Goal: Task Accomplishment & Management: Manage account settings

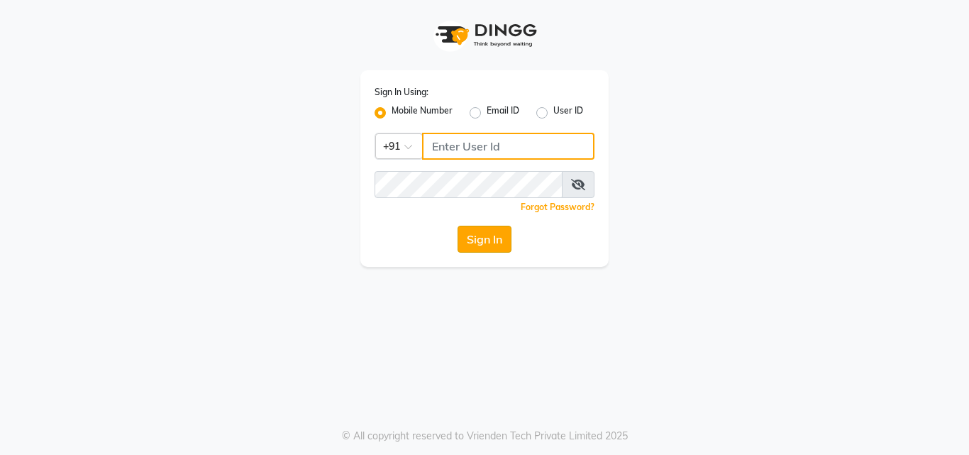
type input "7814061962"
click at [496, 240] on button "Sign In" at bounding box center [485, 239] width 54 height 27
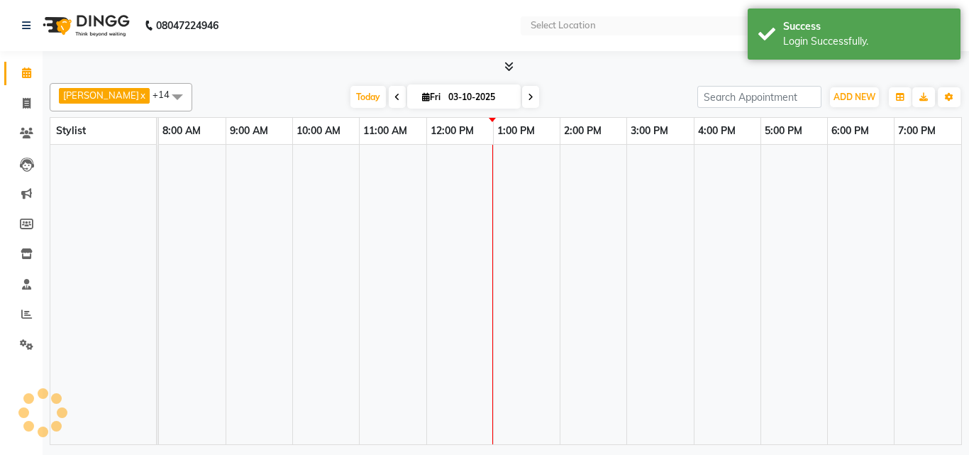
select select "en"
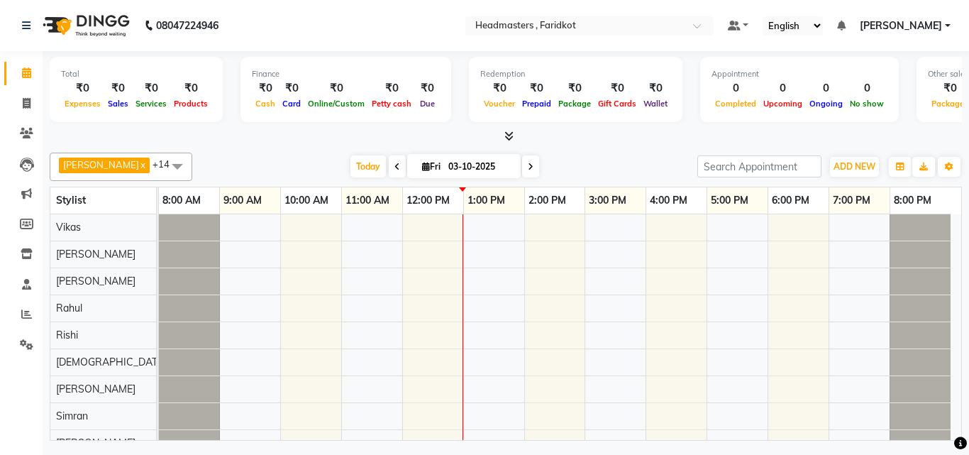
click at [299, 281] on div at bounding box center [560, 416] width 803 height 404
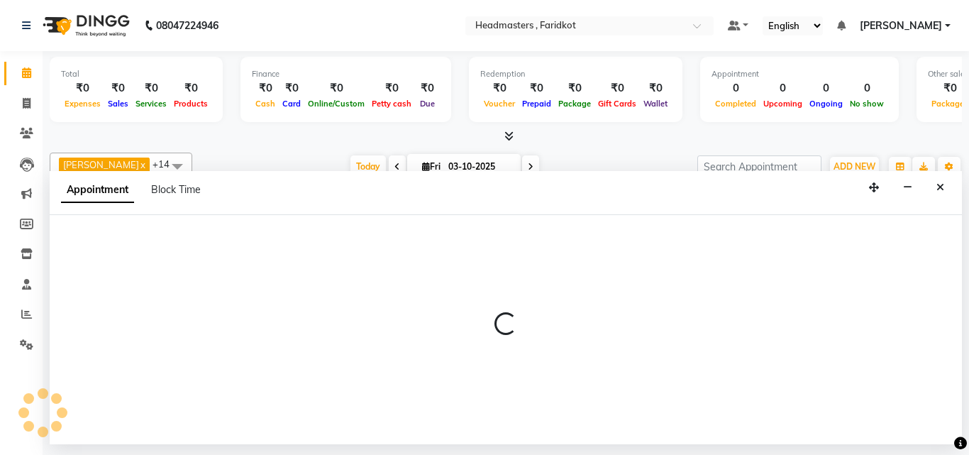
select select "71454"
select select "600"
select select "tentative"
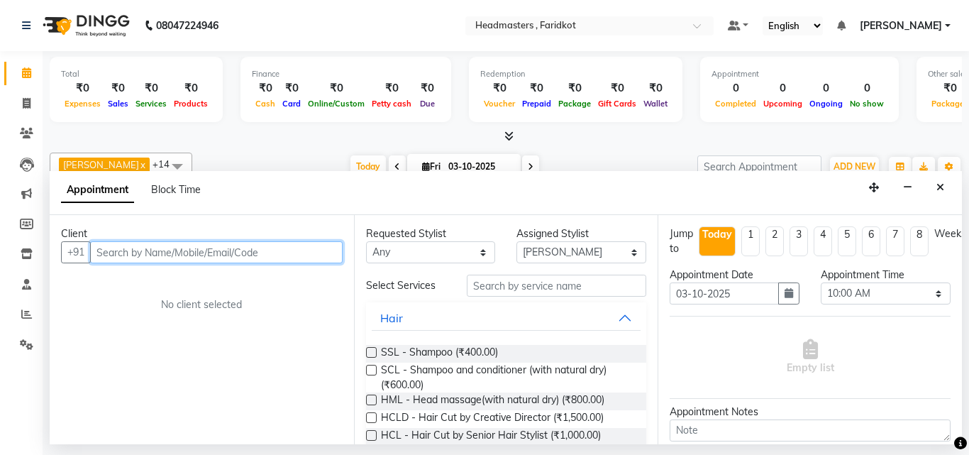
click at [180, 255] on input "text" at bounding box center [216, 252] width 253 height 22
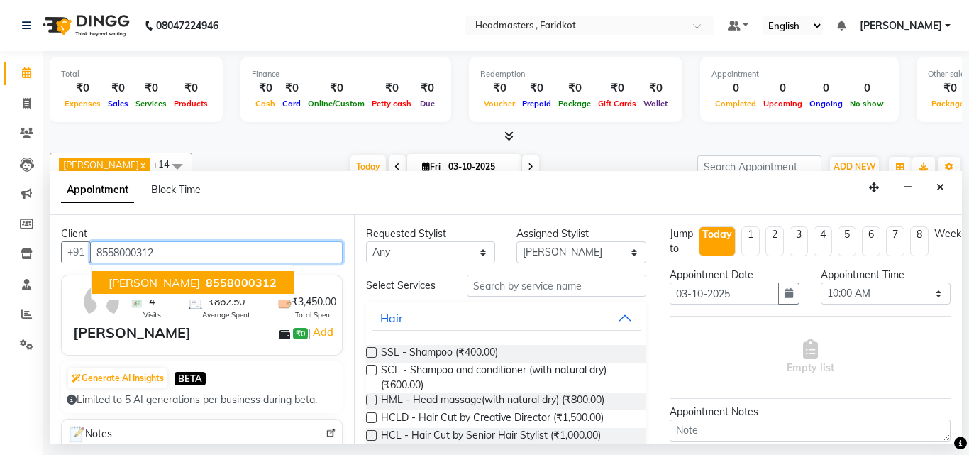
click at [209, 285] on span "8558000312" at bounding box center [241, 282] width 71 height 14
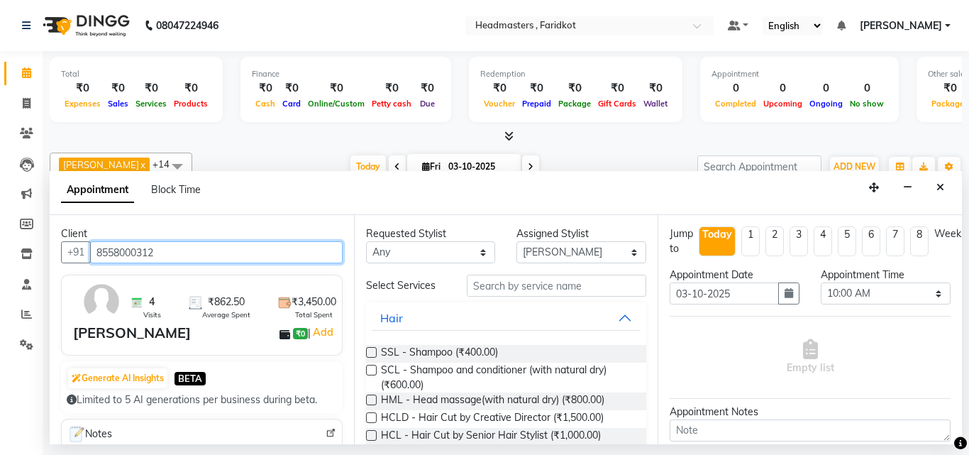
type input "8558000312"
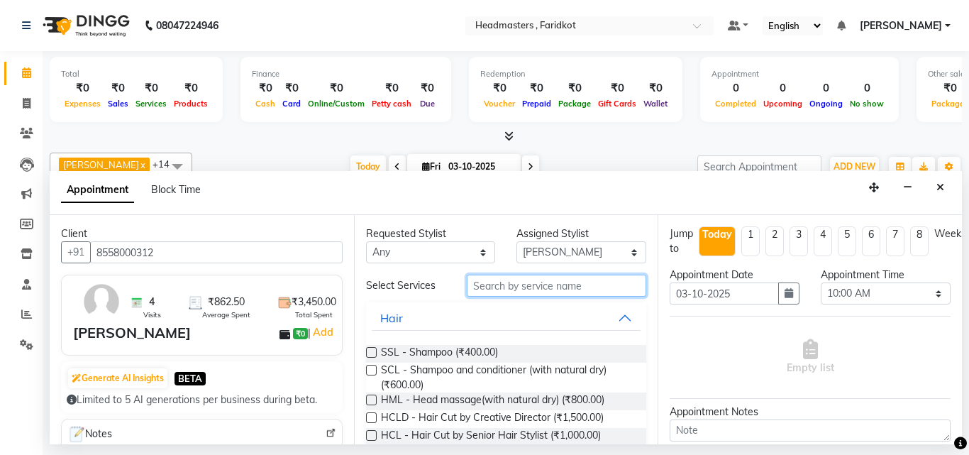
click at [513, 286] on input "text" at bounding box center [557, 286] width 180 height 22
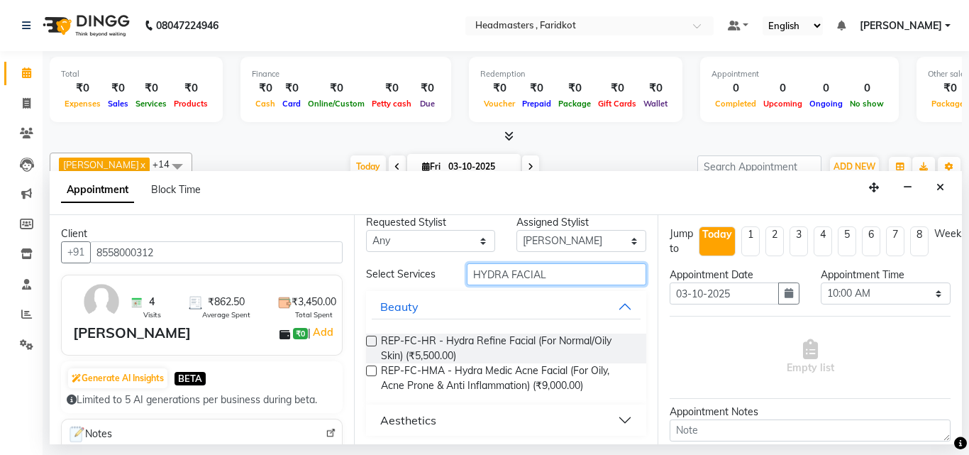
scroll to position [14, 0]
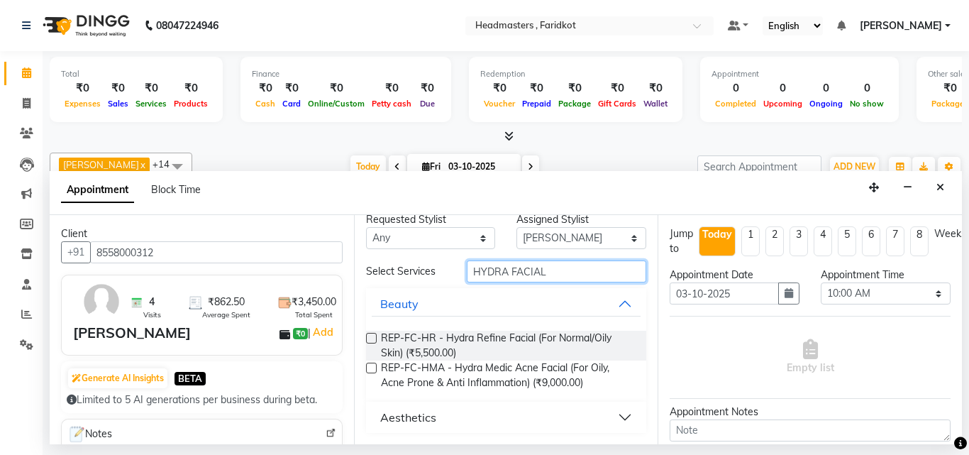
type input "HYDRA FACIAL"
click at [612, 416] on button "Aesthetics" at bounding box center [507, 417] width 270 height 26
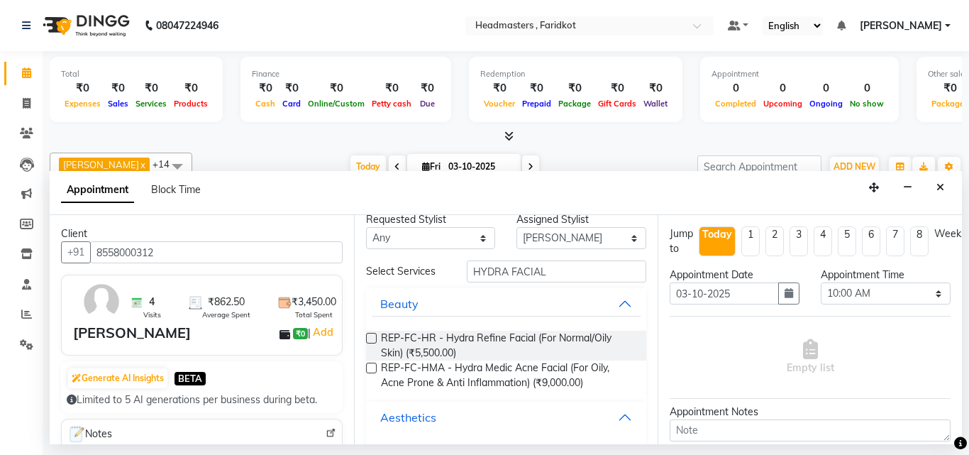
scroll to position [72, 0]
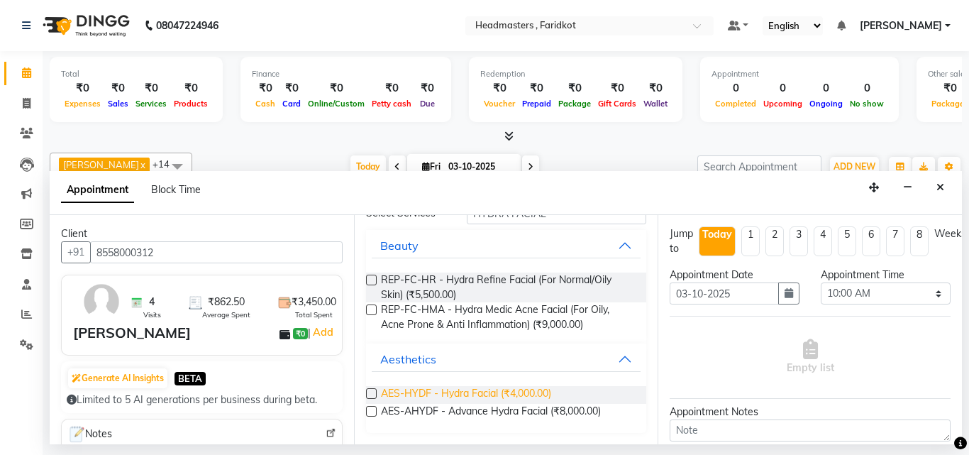
click at [475, 395] on span "AES-HYDF - Hydra Facial (₹4,000.00)" at bounding box center [466, 395] width 170 height 18
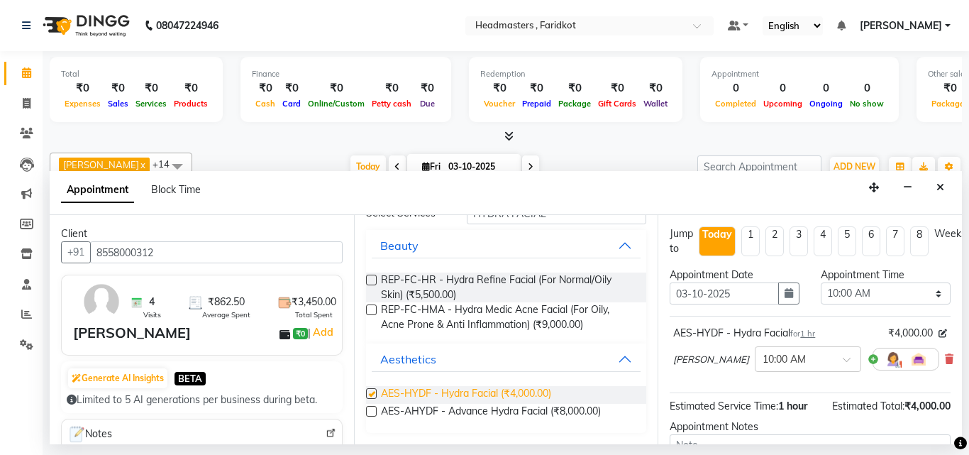
checkbox input "false"
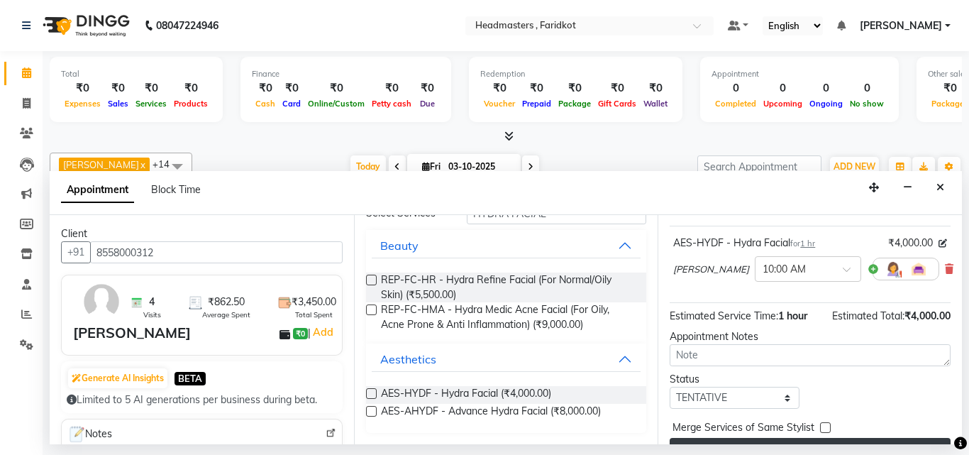
scroll to position [131, 0]
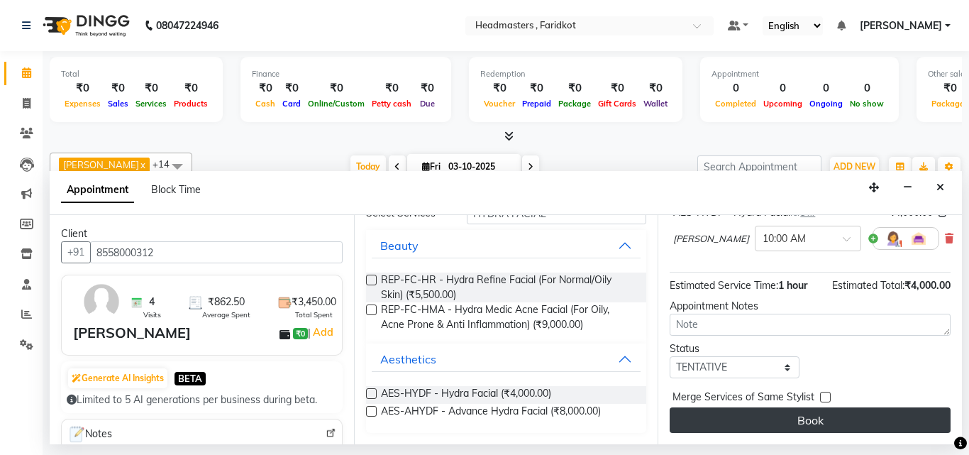
click at [812, 407] on button "Book" at bounding box center [810, 420] width 281 height 26
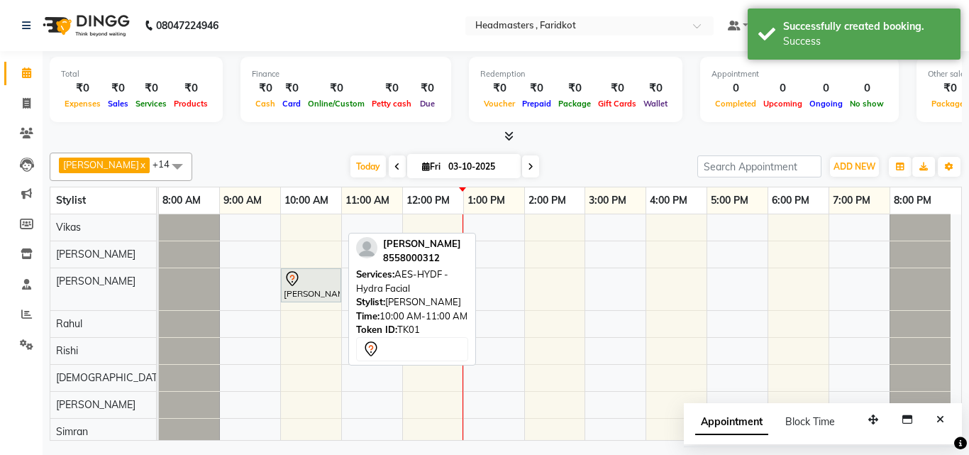
click at [295, 286] on icon at bounding box center [292, 278] width 17 height 17
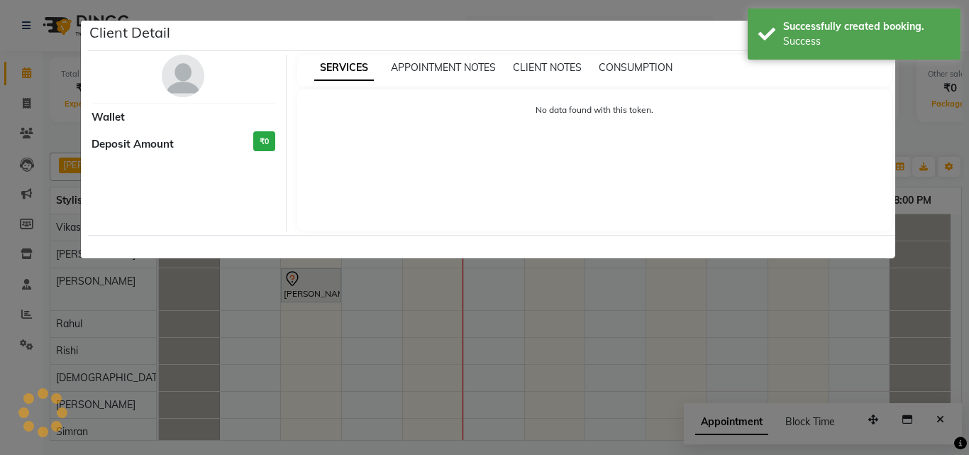
select select "7"
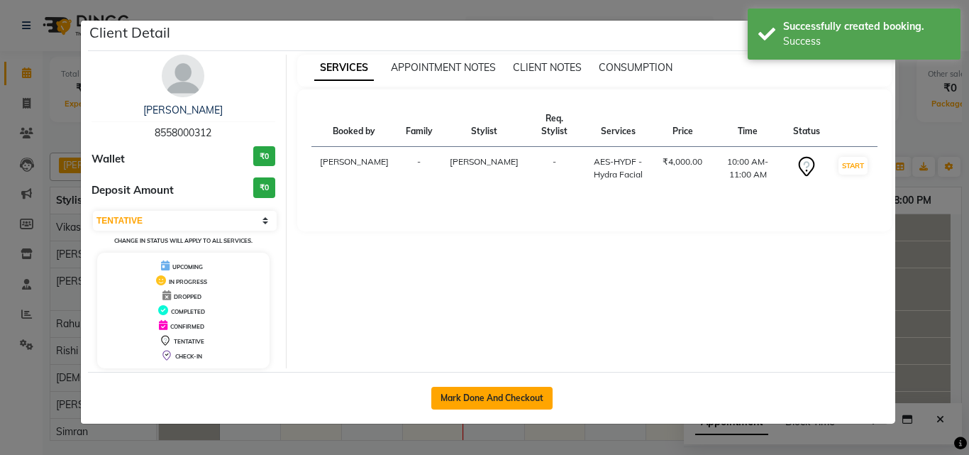
click at [470, 400] on button "Mark Done And Checkout" at bounding box center [491, 398] width 121 height 23
select select "service"
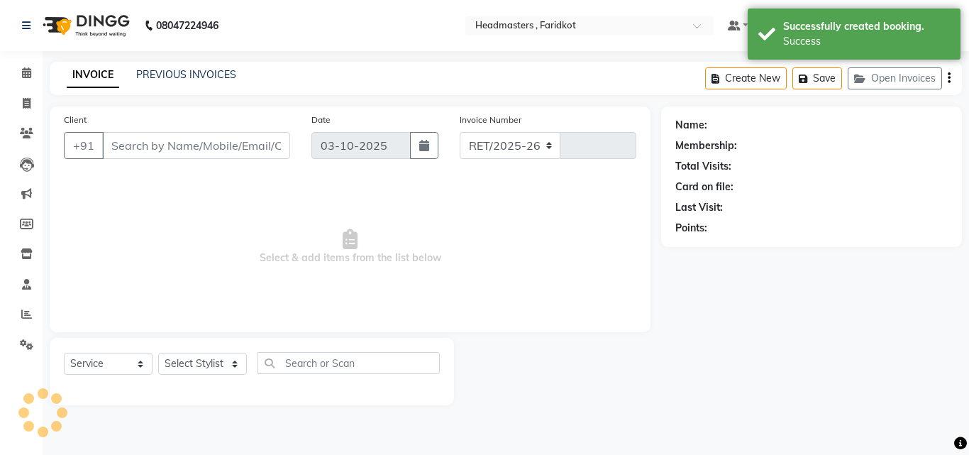
select select "7919"
type input "1365"
type input "8558000312"
select select "71454"
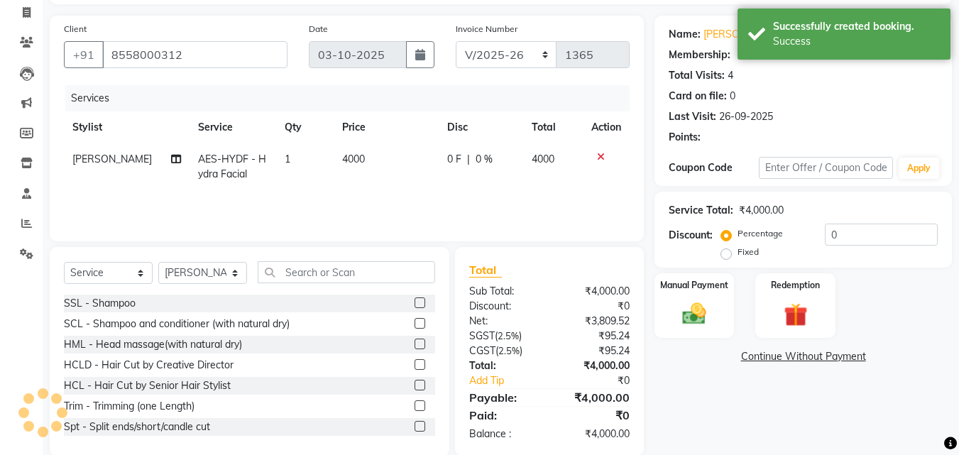
scroll to position [114, 0]
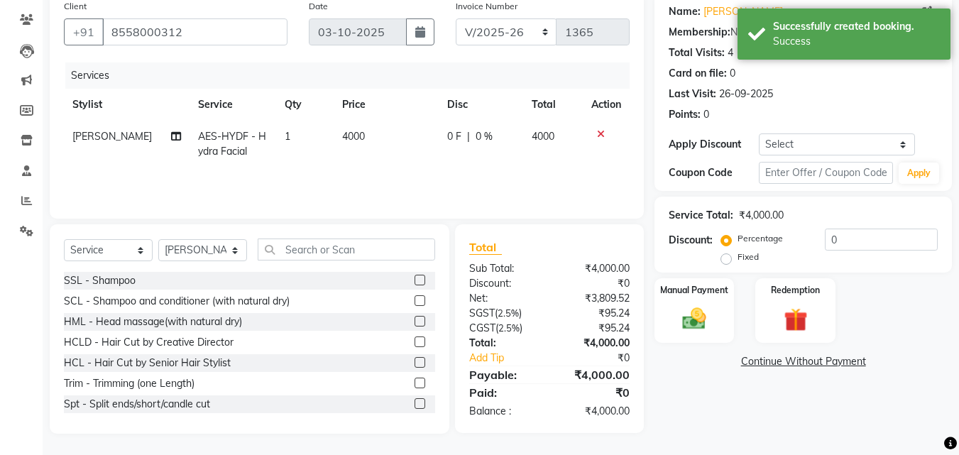
click at [454, 136] on span "0 F" at bounding box center [454, 136] width 14 height 15
select select "71454"
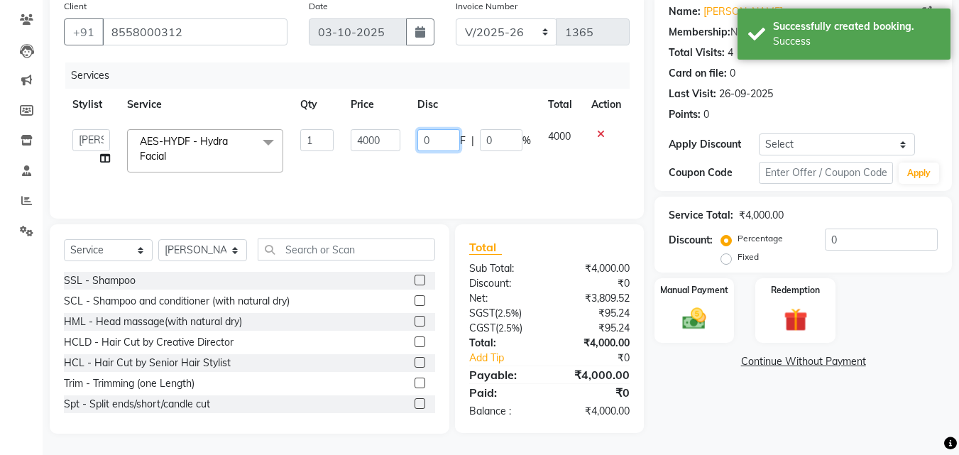
click at [454, 136] on input "0" at bounding box center [438, 140] width 43 height 22
type input "01500"
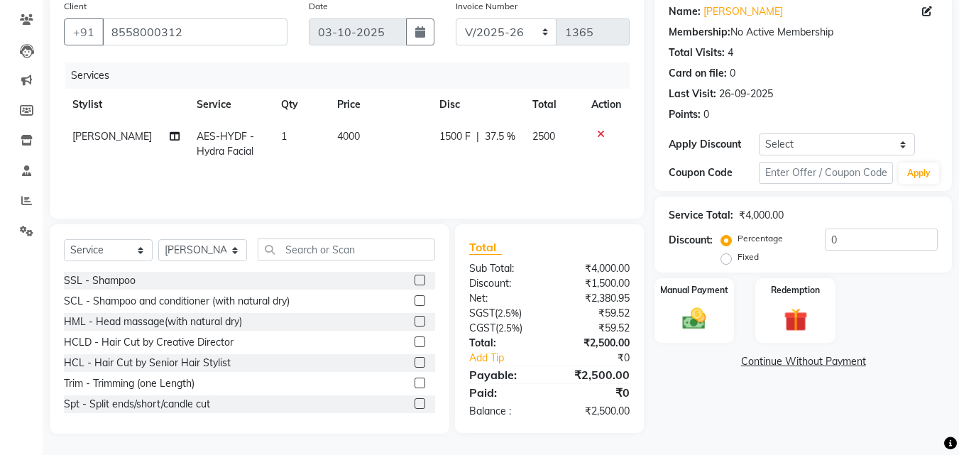
click at [700, 426] on div "Name: [PERSON_NAME] Membership: No Active Membership Total Visits: 4 Card on fi…" at bounding box center [808, 213] width 308 height 441
click at [700, 322] on img at bounding box center [694, 318] width 40 height 28
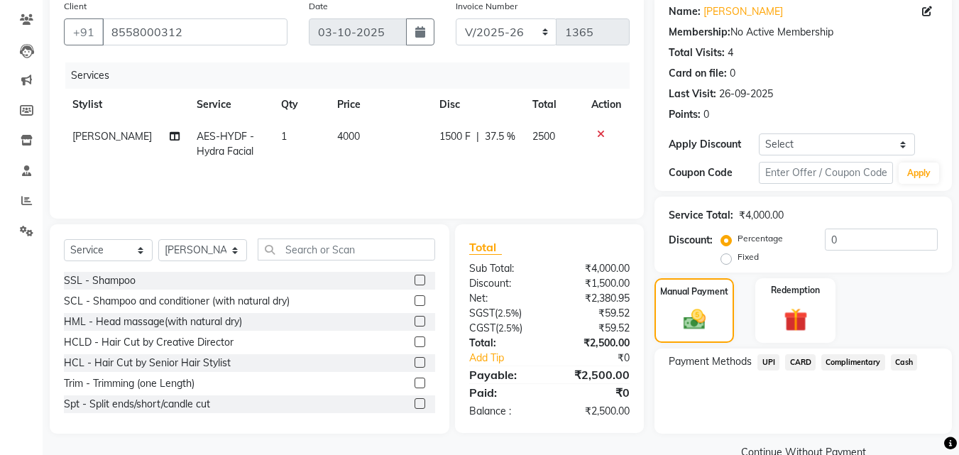
click at [769, 362] on span "UPI" at bounding box center [768, 362] width 22 height 16
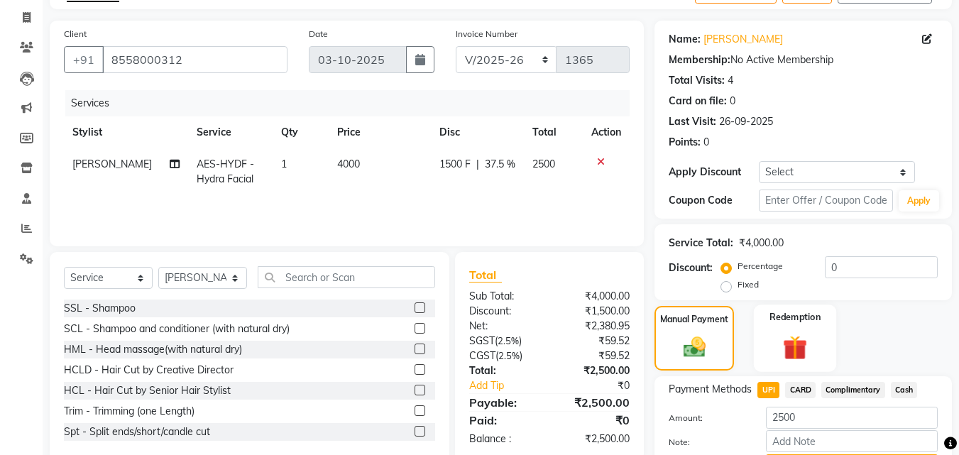
scroll to position [163, 0]
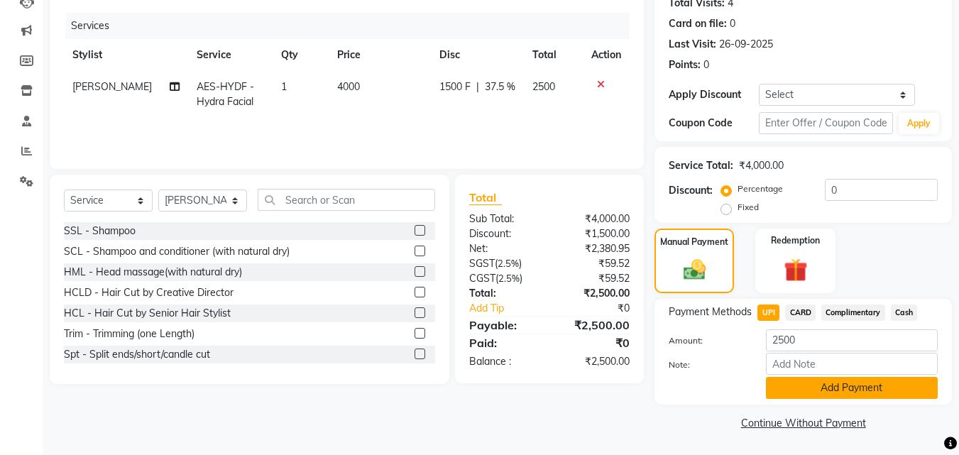
click at [816, 385] on button "Add Payment" at bounding box center [852, 388] width 172 height 22
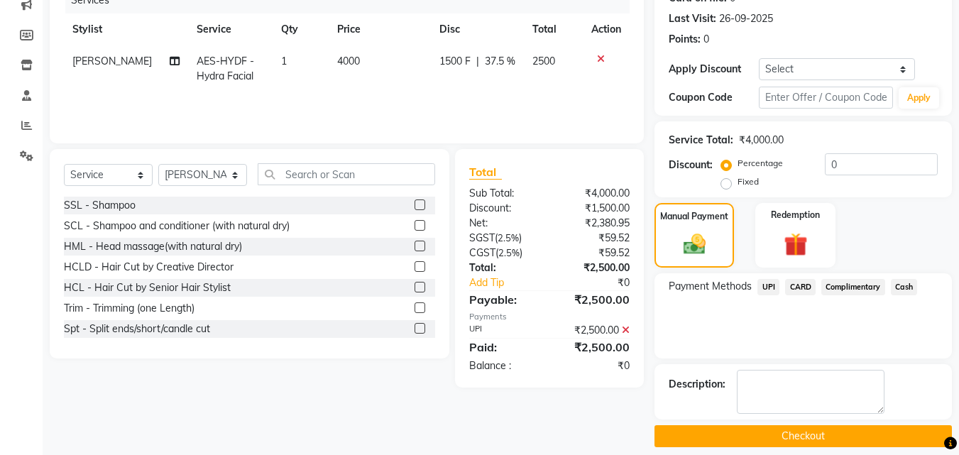
scroll to position [202, 0]
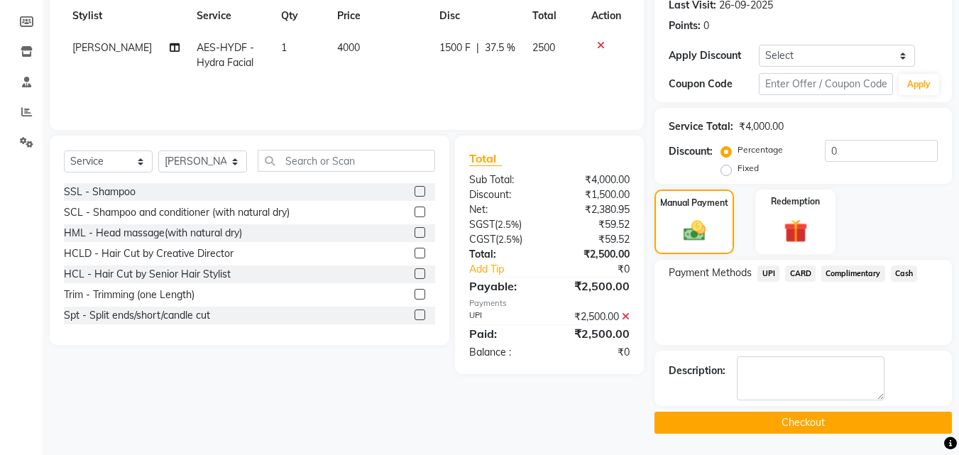
click at [717, 425] on button "Checkout" at bounding box center [802, 423] width 297 height 22
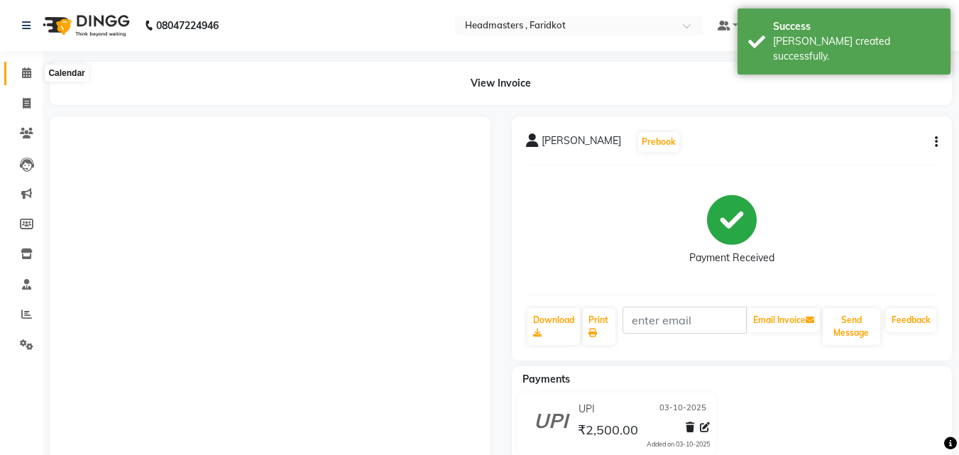
click at [23, 79] on span at bounding box center [26, 73] width 25 height 16
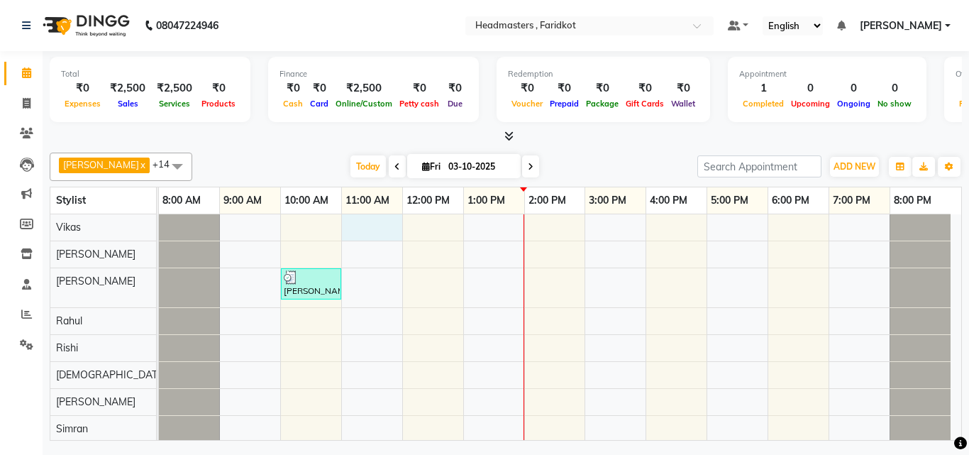
click at [371, 216] on div "[PERSON_NAME], TK01, 10:00 AM-11:00 AM, AES-HYDF - Hydra Facial" at bounding box center [560, 422] width 803 height 417
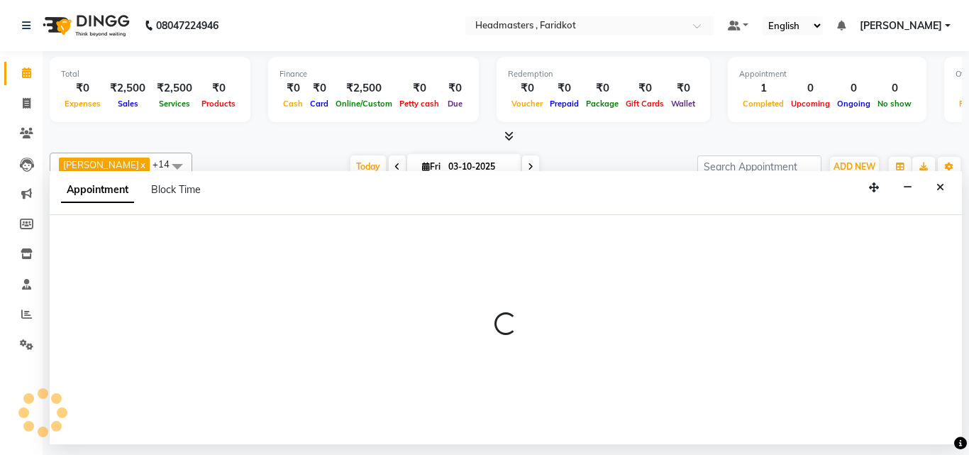
select select "71450"
select select "660"
select select "tentative"
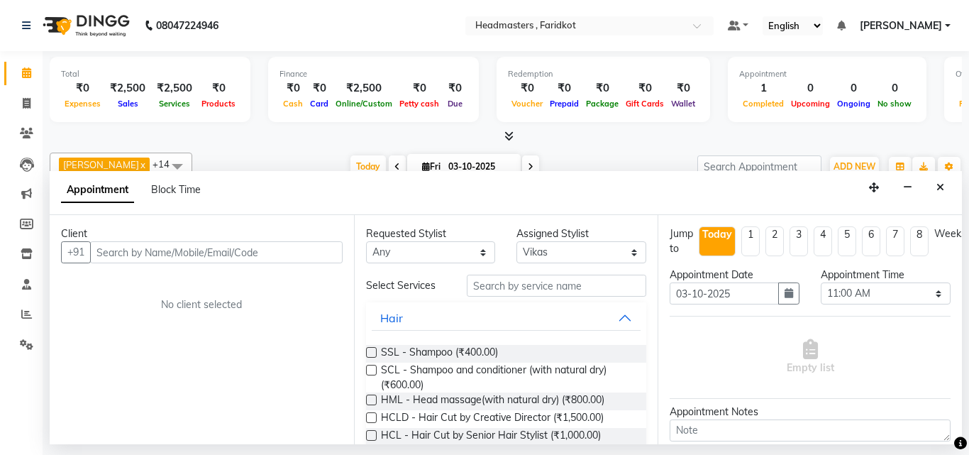
click at [160, 249] on input "text" at bounding box center [216, 252] width 253 height 22
type input "8406800000"
click at [292, 241] on button "Add Client" at bounding box center [313, 252] width 59 height 22
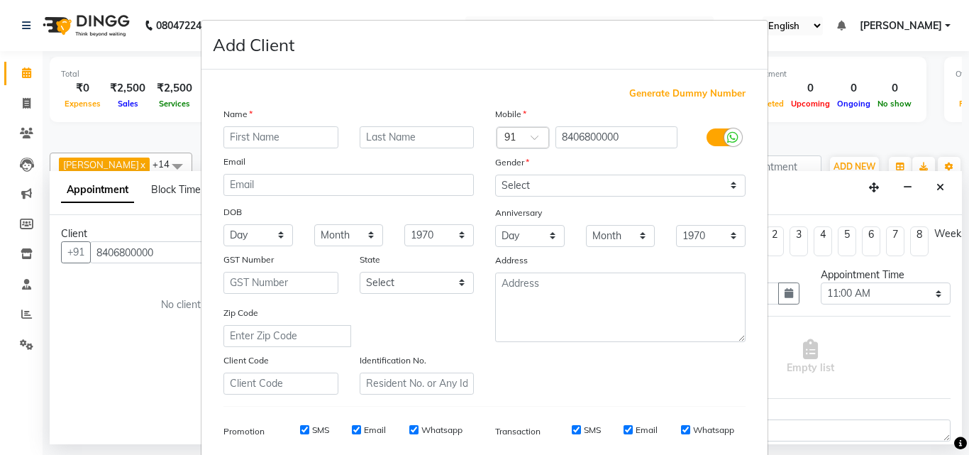
click at [273, 140] on input "text" at bounding box center [281, 137] width 115 height 22
type input "n"
type input "Nikhil"
click at [634, 187] on select "Select [DEMOGRAPHIC_DATA] [DEMOGRAPHIC_DATA] Other Prefer Not To Say" at bounding box center [620, 186] width 250 height 22
select select "[DEMOGRAPHIC_DATA]"
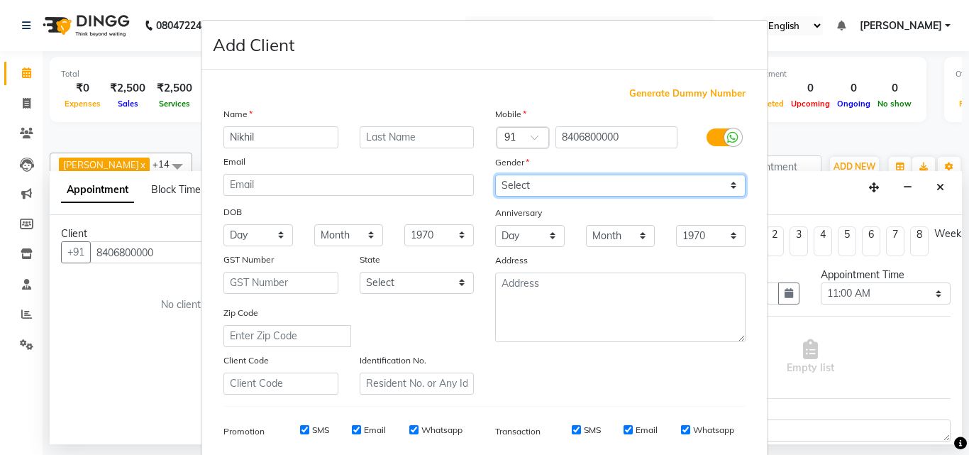
click at [495, 175] on select "Select [DEMOGRAPHIC_DATA] [DEMOGRAPHIC_DATA] Other Prefer Not To Say" at bounding box center [620, 186] width 250 height 22
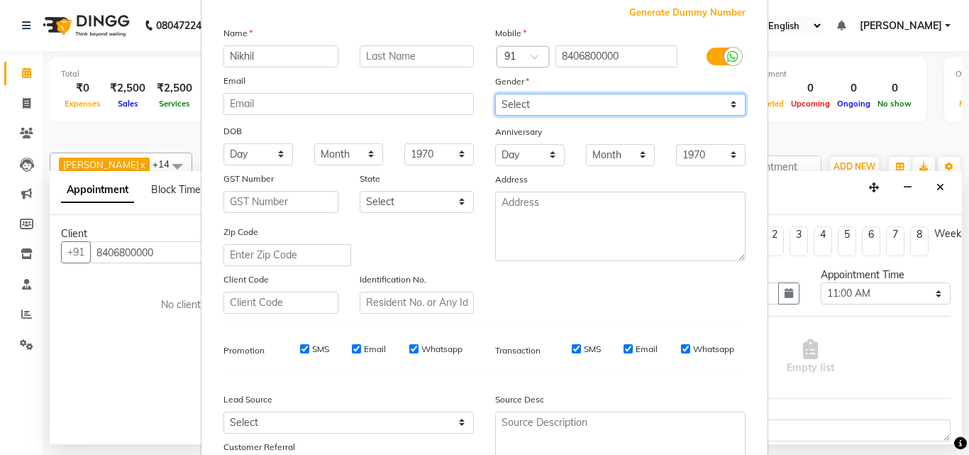
scroll to position [200, 0]
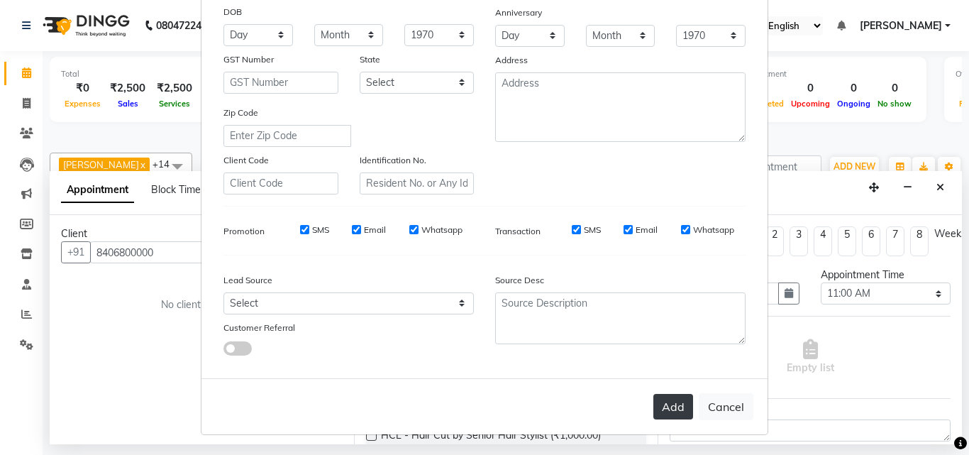
click at [656, 400] on button "Add" at bounding box center [674, 407] width 40 height 26
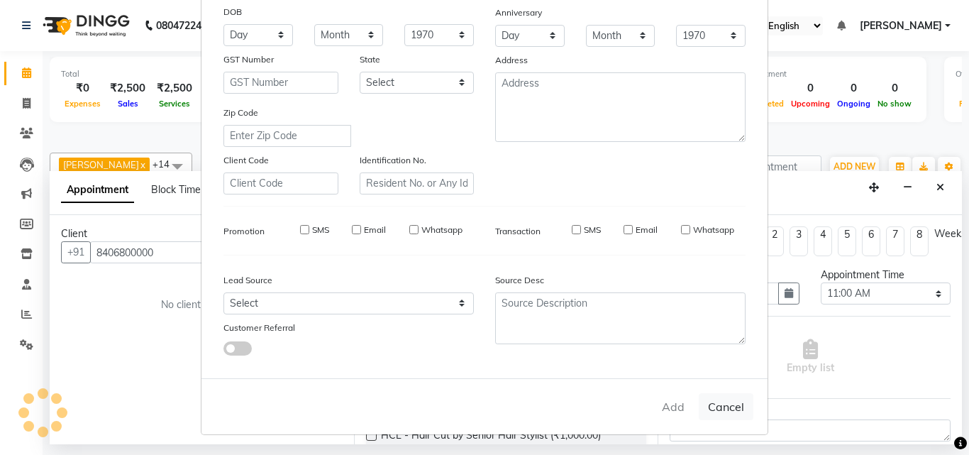
select select
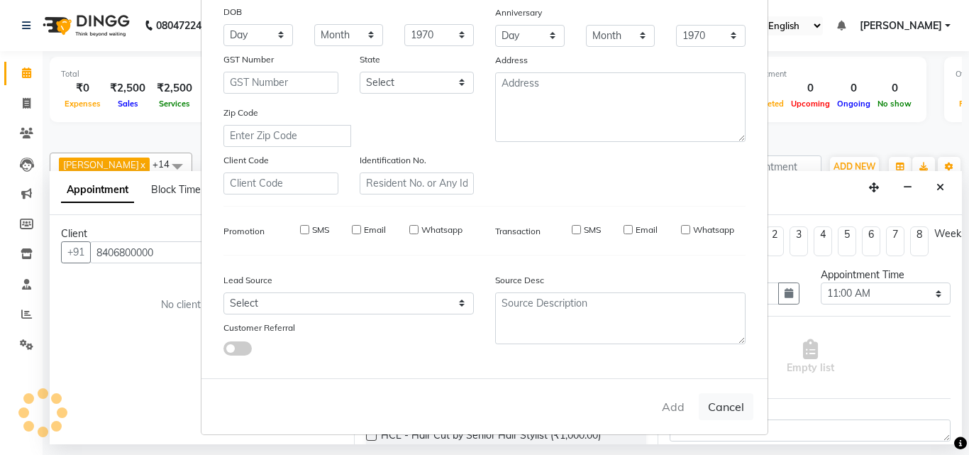
select select
checkbox input "false"
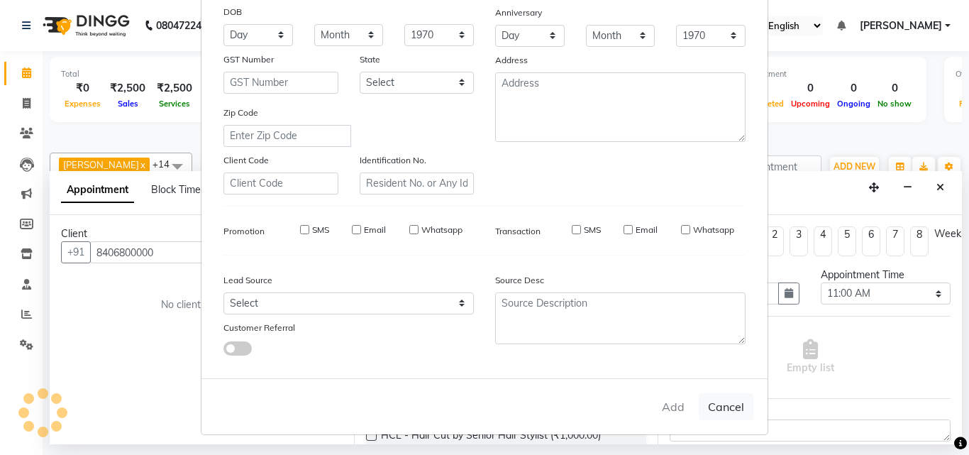
checkbox input "false"
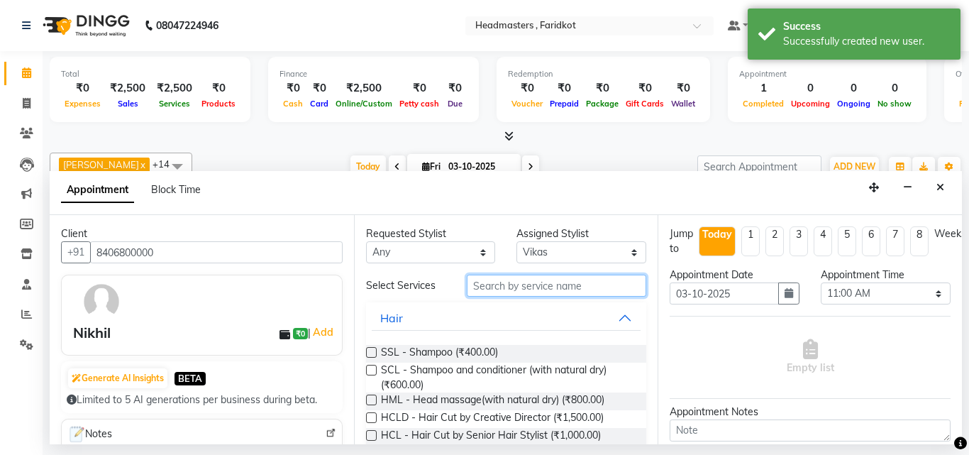
click at [543, 285] on input "text" at bounding box center [557, 286] width 180 height 22
type input "g"
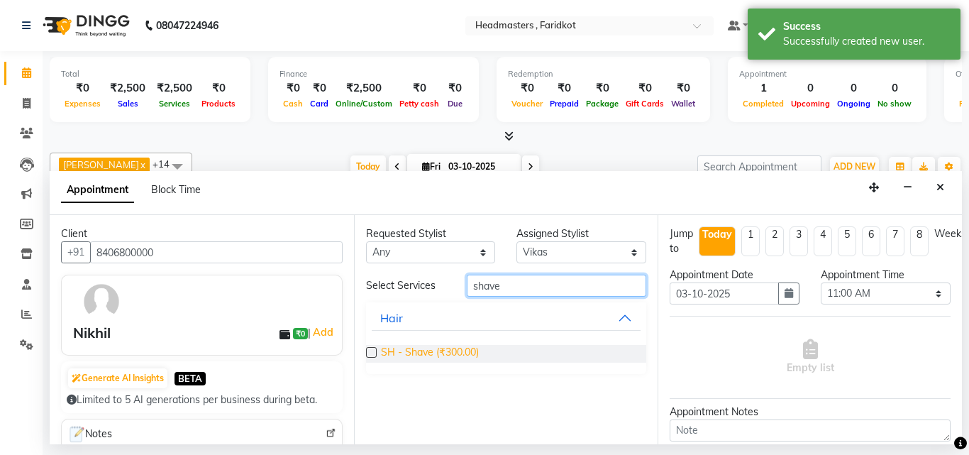
type input "shave"
click at [434, 360] on span "SH - Shave (₹300.00)" at bounding box center [430, 354] width 98 height 18
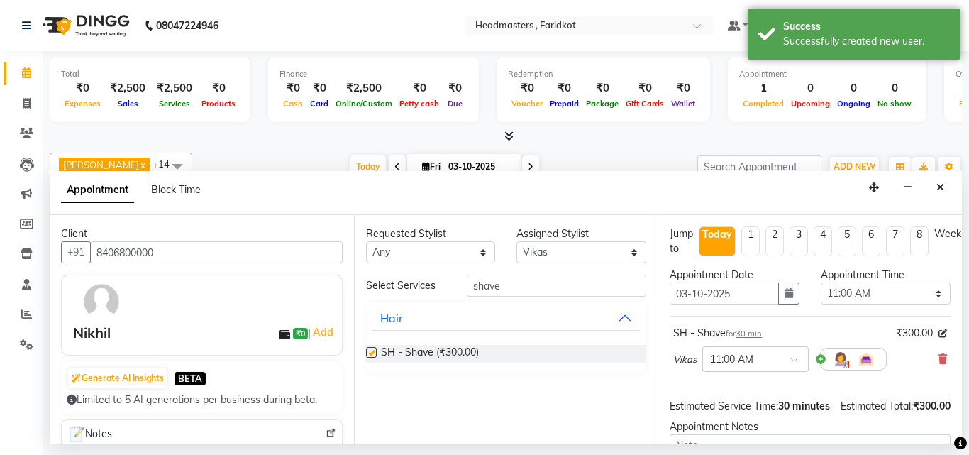
checkbox input "false"
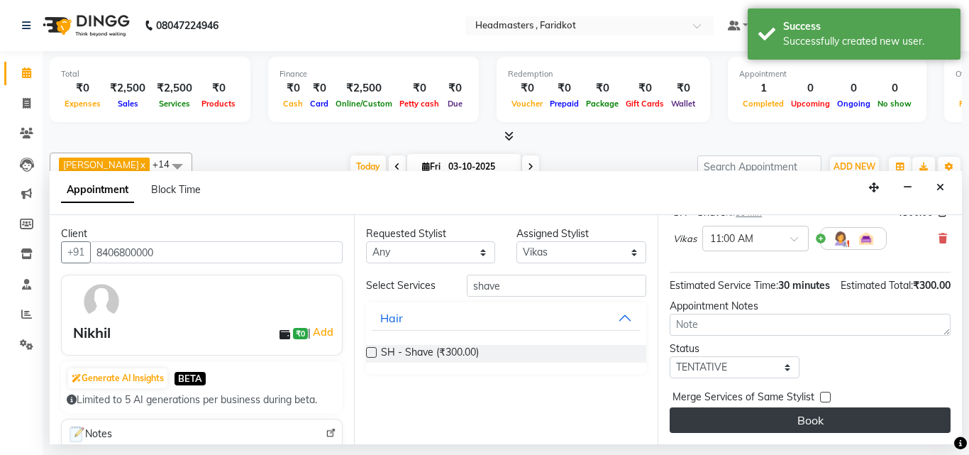
click at [792, 407] on button "Book" at bounding box center [810, 420] width 281 height 26
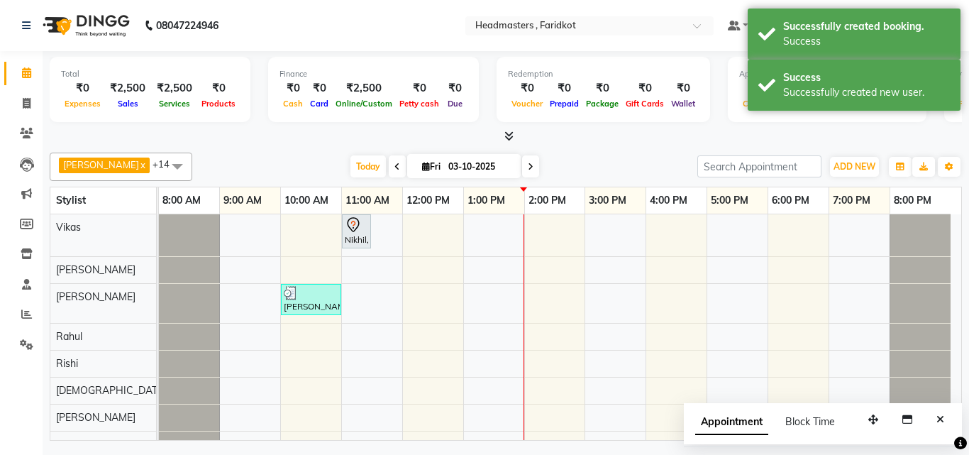
click at [355, 224] on icon at bounding box center [353, 224] width 4 height 6
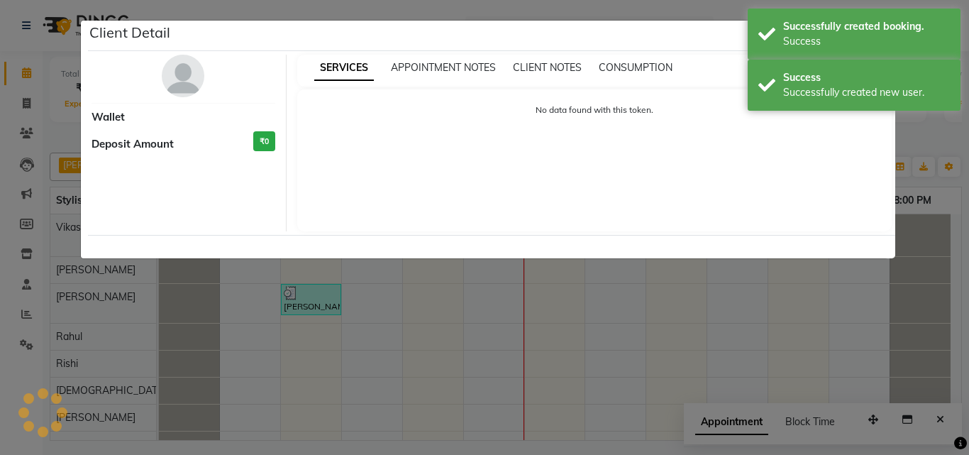
select select "7"
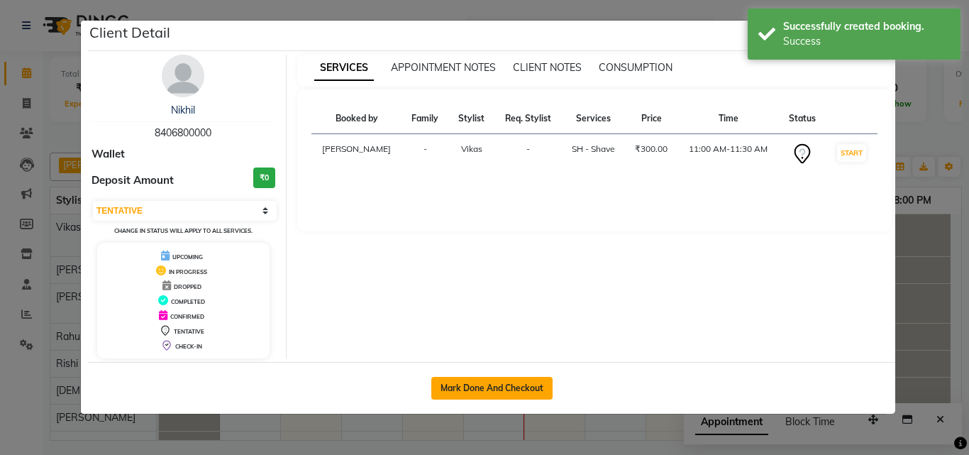
click at [474, 382] on button "Mark Done And Checkout" at bounding box center [491, 388] width 121 height 23
select select "7919"
select select "service"
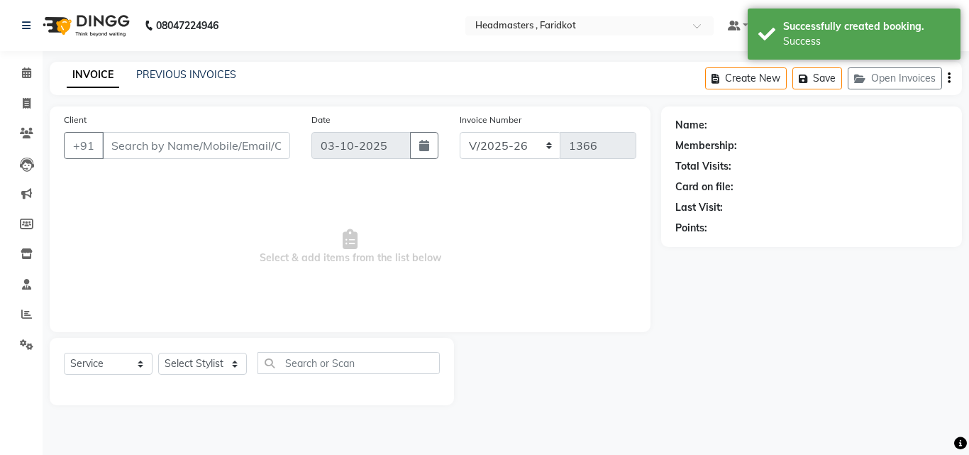
select select "3"
type input "8406800000"
select select "71450"
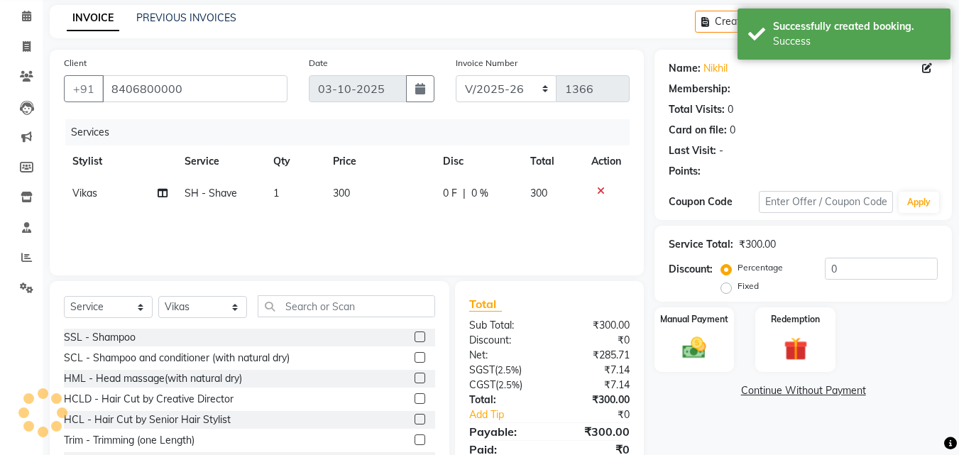
scroll to position [114, 0]
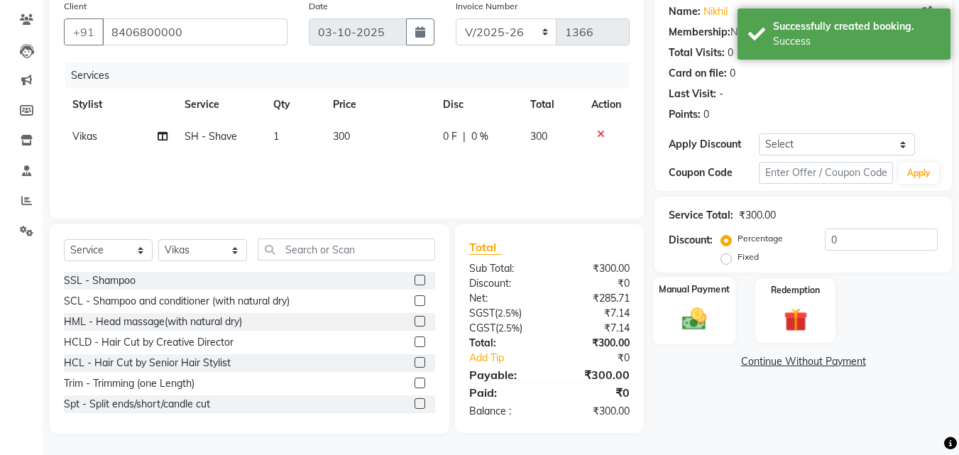
click at [685, 317] on img at bounding box center [694, 318] width 40 height 28
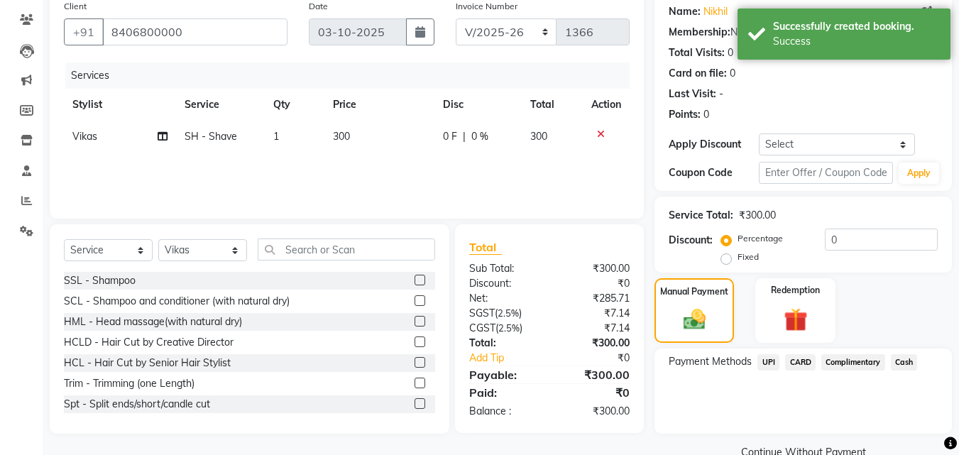
click at [896, 363] on span "Cash" at bounding box center [904, 362] width 27 height 16
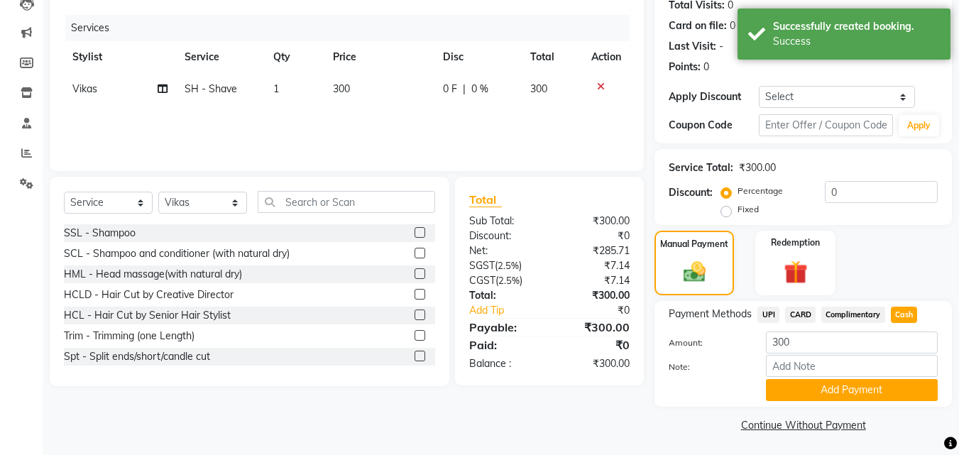
scroll to position [163, 0]
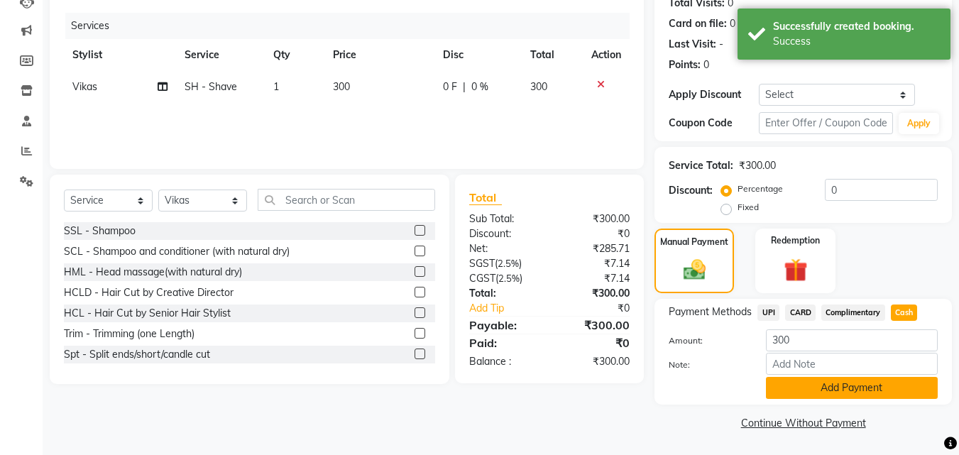
click at [800, 390] on button "Add Payment" at bounding box center [852, 388] width 172 height 22
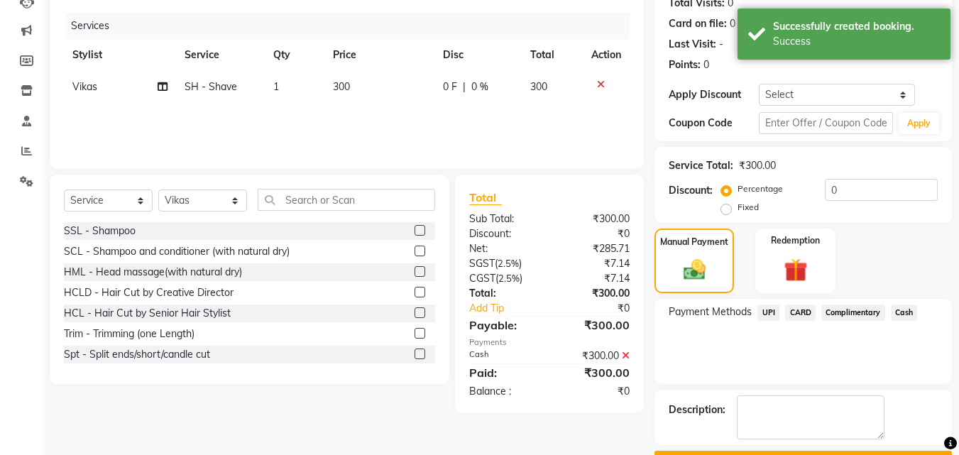
scroll to position [202, 0]
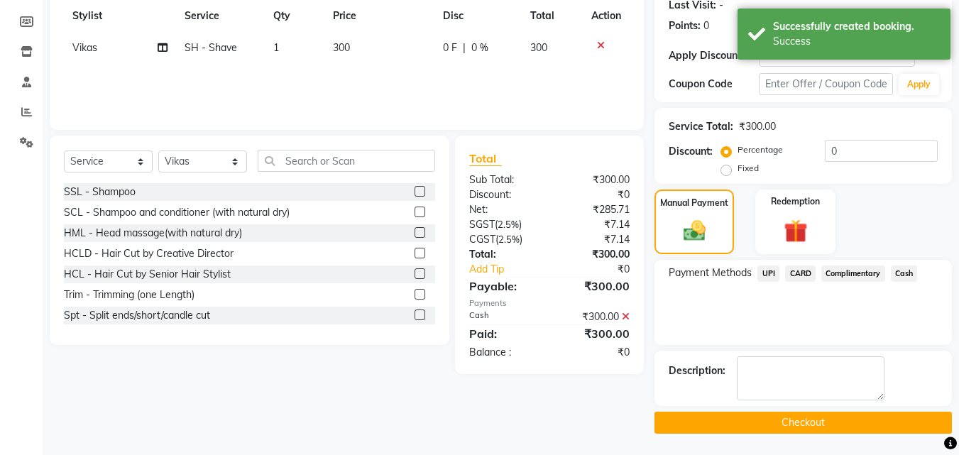
click at [773, 426] on button "Checkout" at bounding box center [802, 423] width 297 height 22
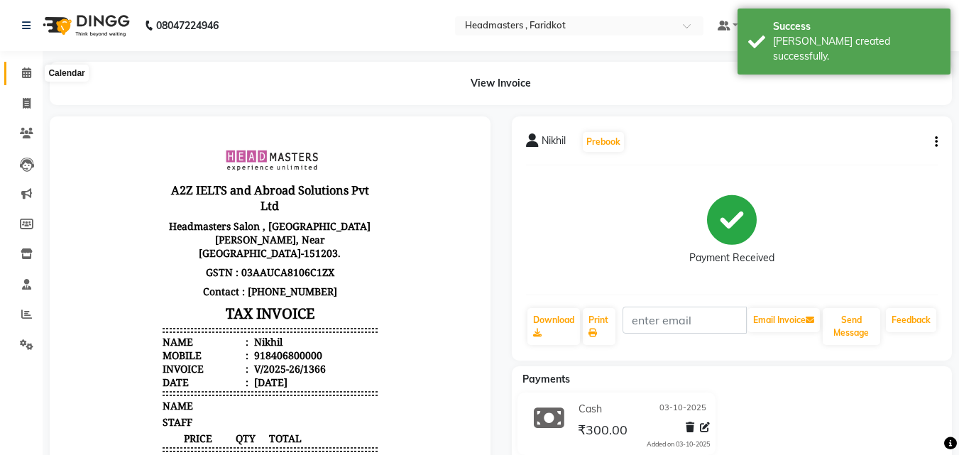
click at [21, 71] on span at bounding box center [26, 73] width 25 height 16
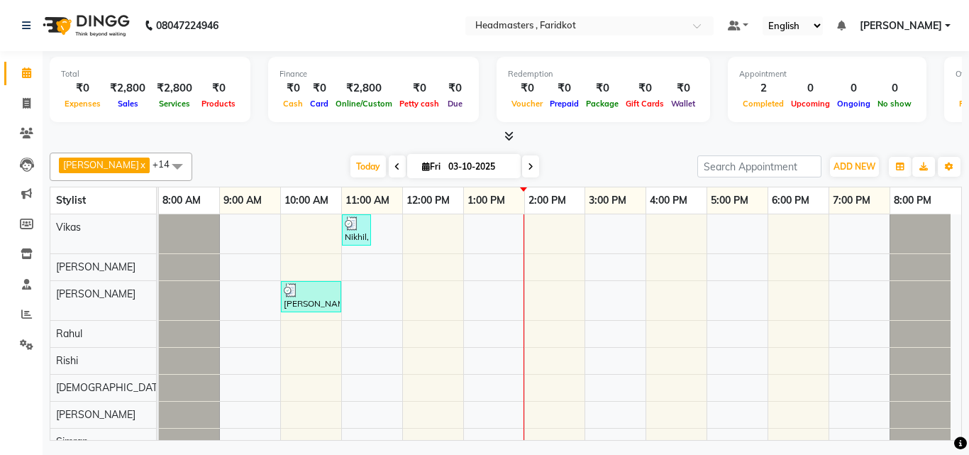
click at [508, 133] on icon at bounding box center [509, 136] width 9 height 11
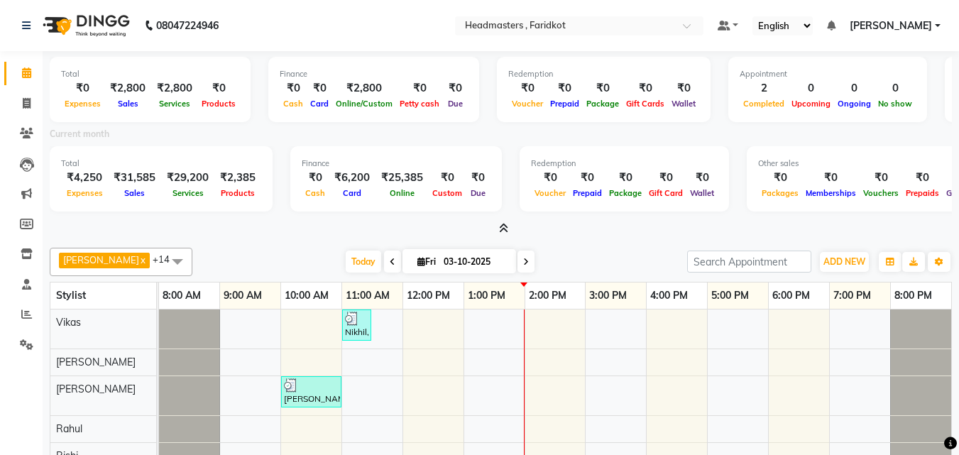
click at [505, 231] on icon at bounding box center [503, 228] width 9 height 11
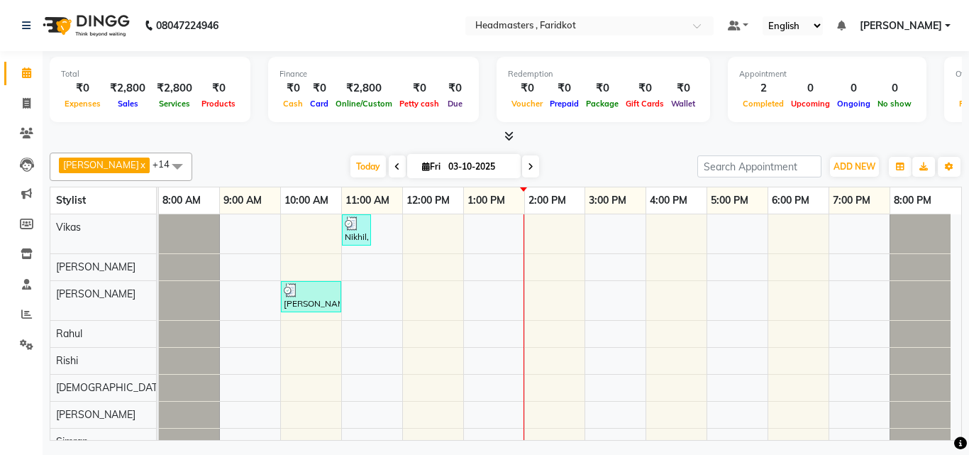
click at [507, 137] on icon at bounding box center [509, 136] width 9 height 11
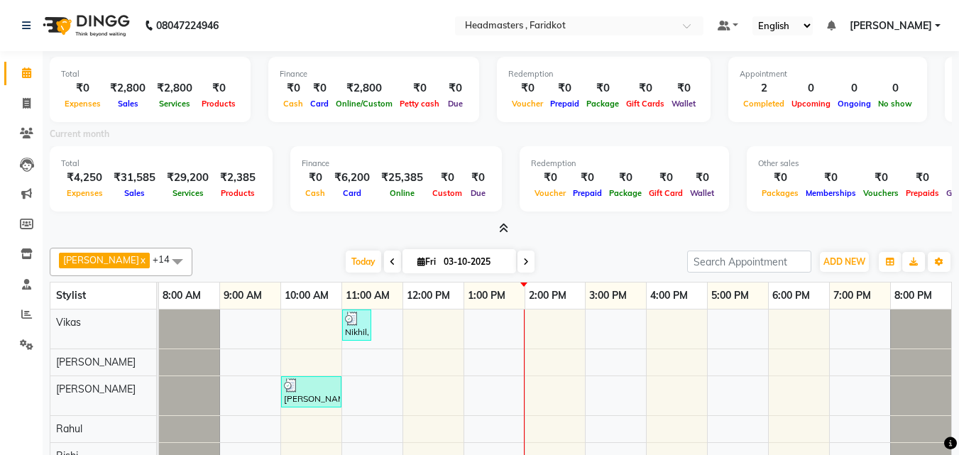
click at [502, 224] on icon at bounding box center [503, 228] width 9 height 11
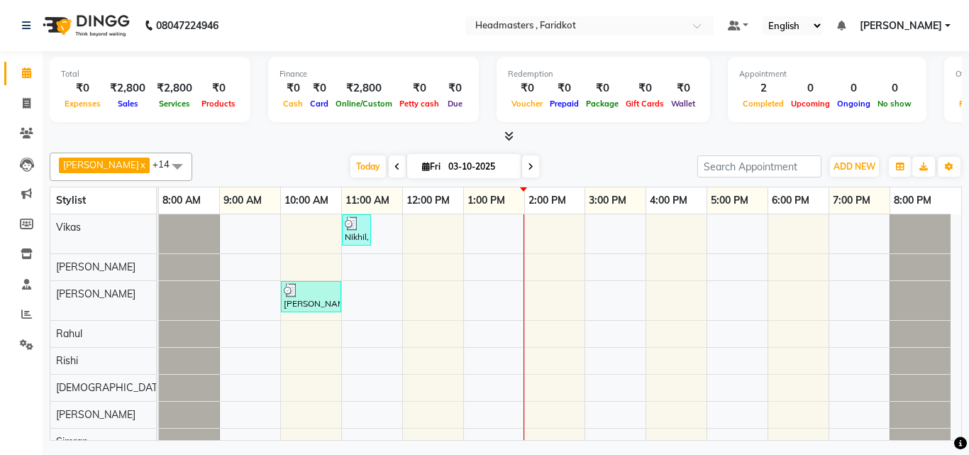
click at [339, 240] on div "Nikhil, TK02, 11:00 AM-11:30 AM, SH - Shave [PERSON_NAME], TK01, 10:00 AM-11:00…" at bounding box center [560, 428] width 803 height 429
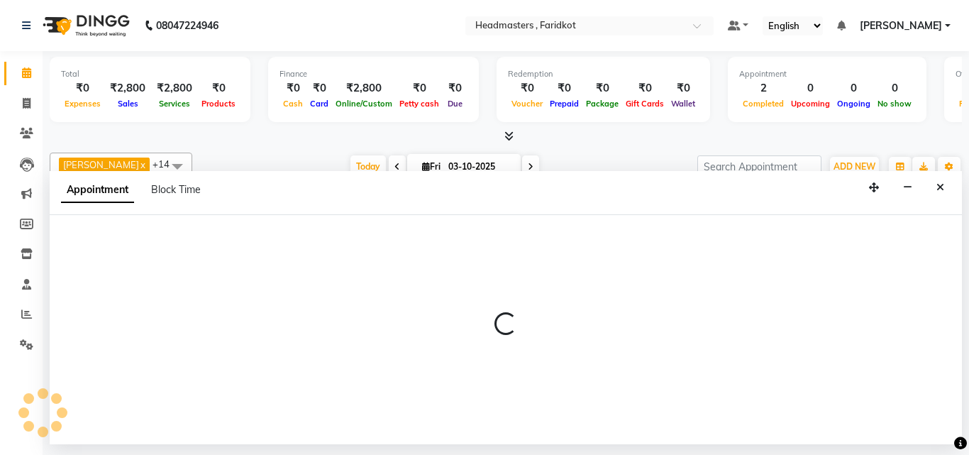
select select "71450"
select select "600"
select select "tentative"
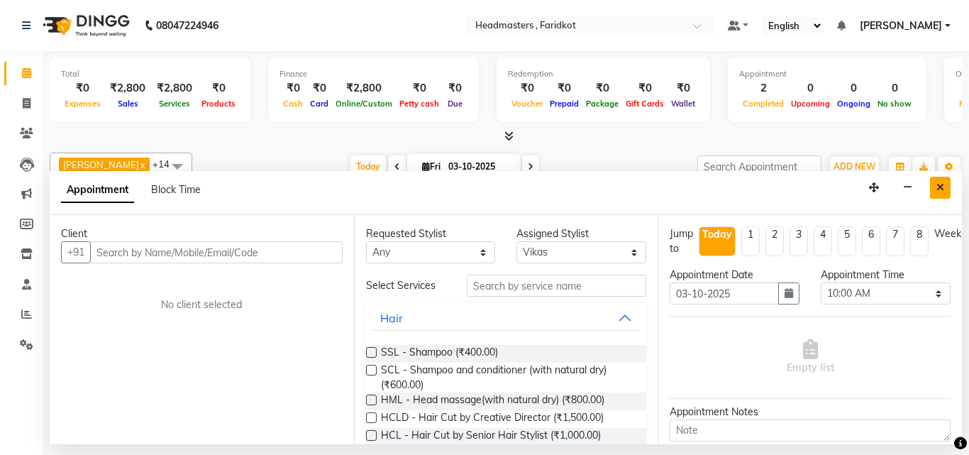
click at [944, 182] on button "Close" at bounding box center [940, 188] width 21 height 22
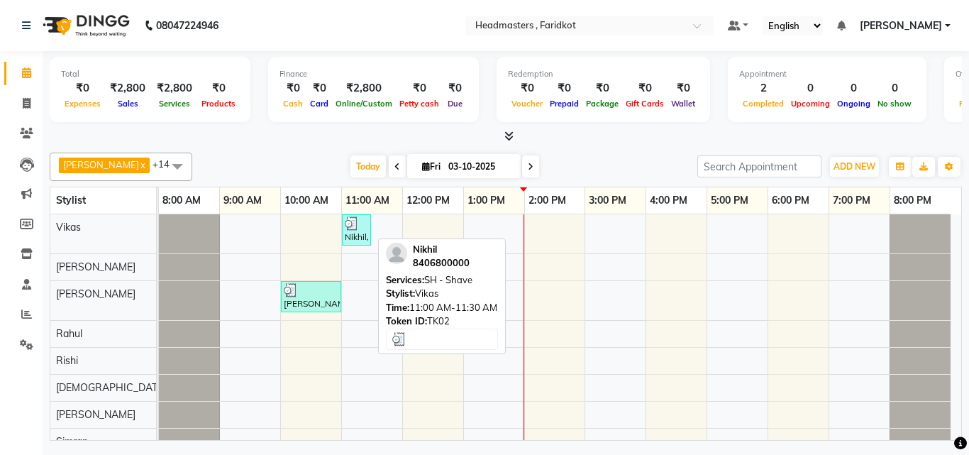
click at [356, 234] on div "Nikhil, TK02, 11:00 AM-11:30 AM, SH - Shave" at bounding box center [356, 229] width 26 height 27
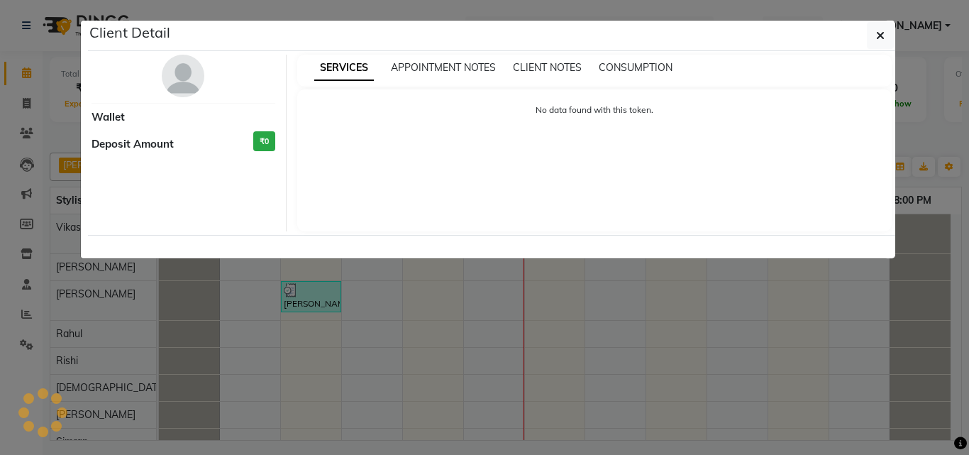
select select "3"
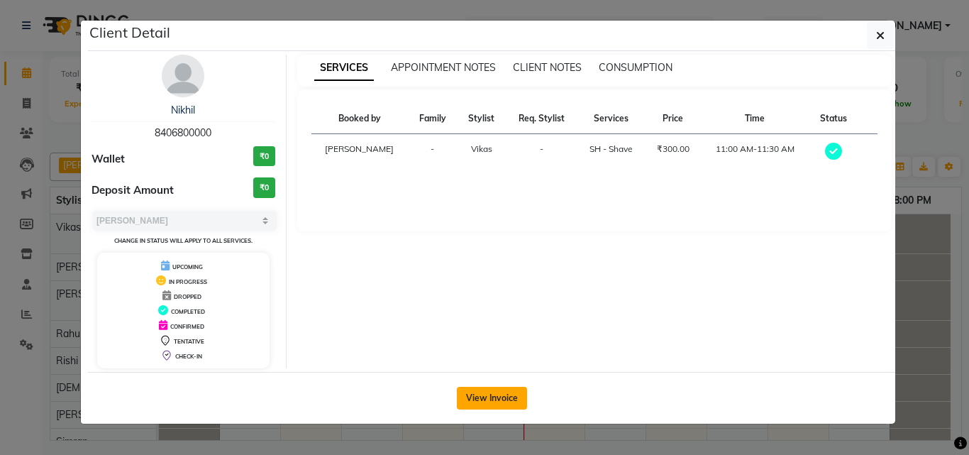
click at [486, 395] on button "View Invoice" at bounding box center [492, 398] width 70 height 23
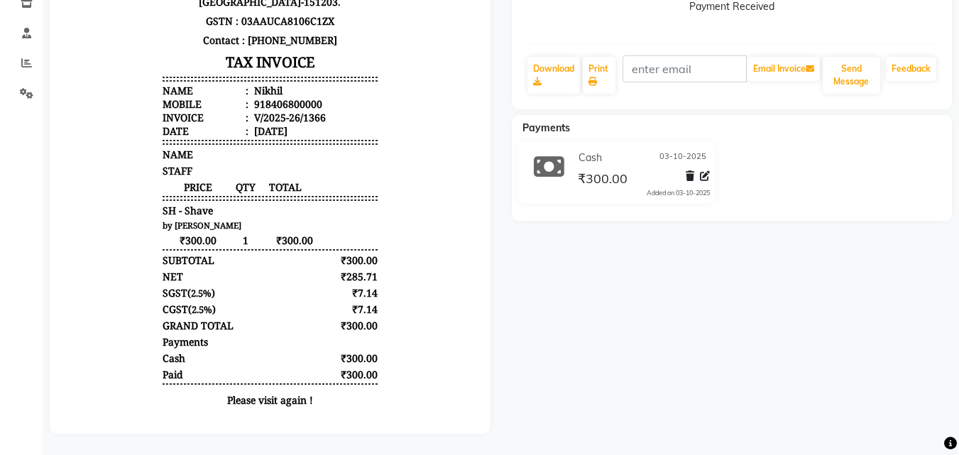
scroll to position [191, 0]
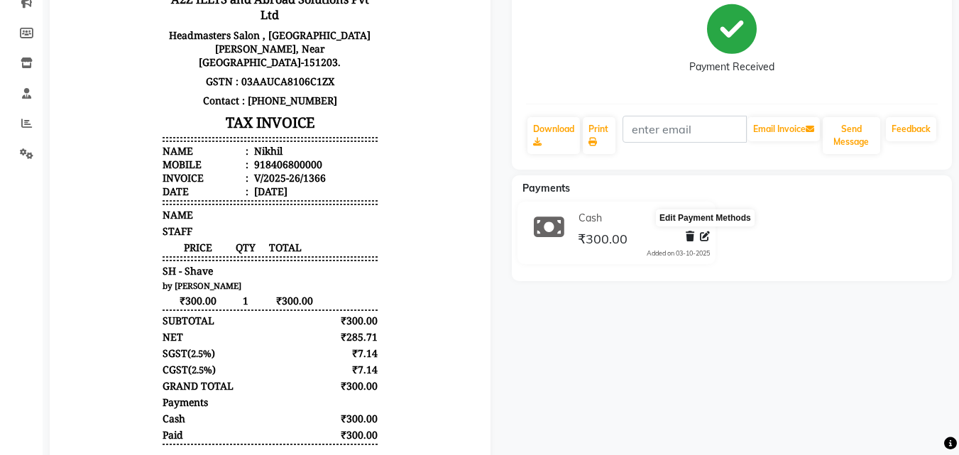
click at [701, 236] on icon at bounding box center [705, 236] width 10 height 10
select select "116"
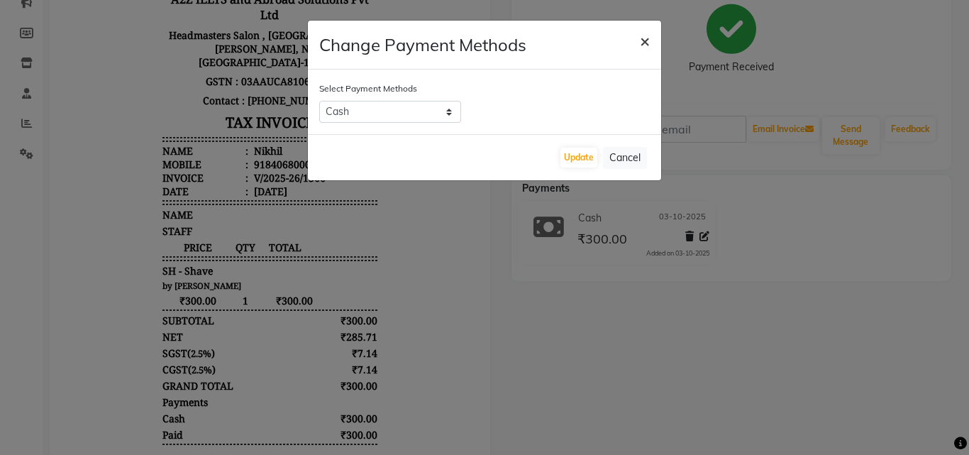
click at [636, 41] on button "×" at bounding box center [645, 41] width 33 height 40
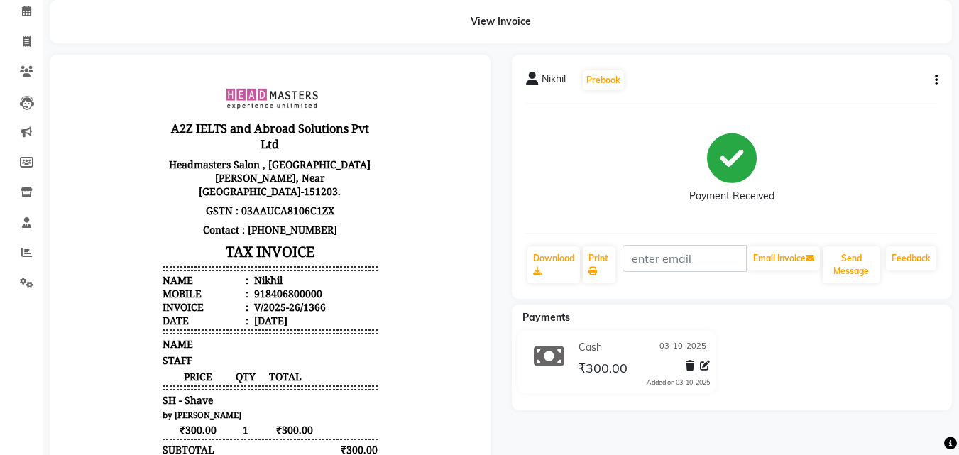
scroll to position [0, 0]
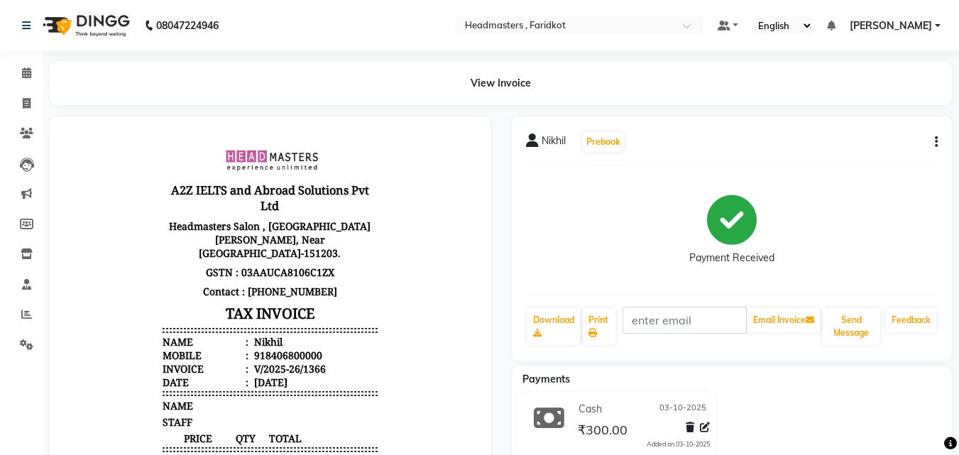
click at [933, 153] on div "Nikhil Prebook Payment Received Download Print Email Invoice Send Message Feedb…" at bounding box center [732, 238] width 441 height 244
click at [935, 143] on icon "button" at bounding box center [936, 142] width 3 height 1
click at [852, 172] on div "Edit Invoice" at bounding box center [865, 169] width 97 height 18
select select "service"
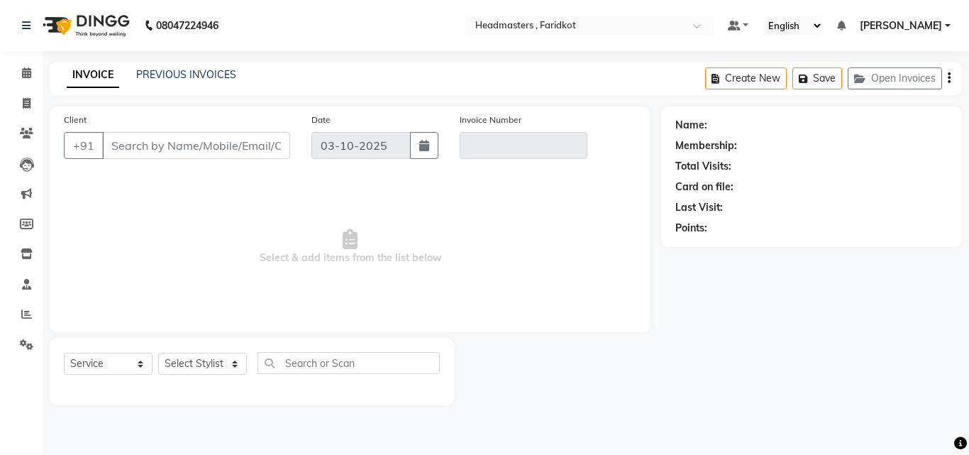
type input "8406800000"
type input "V/2025-26/1366"
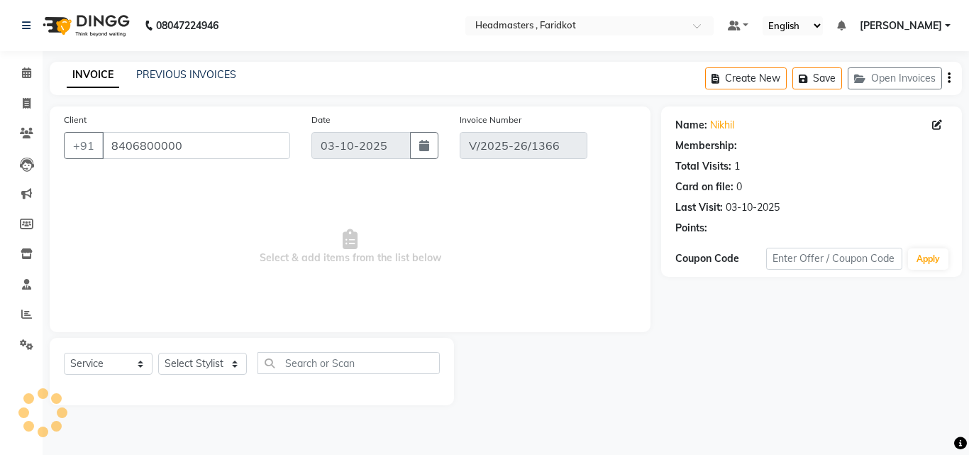
select select "select"
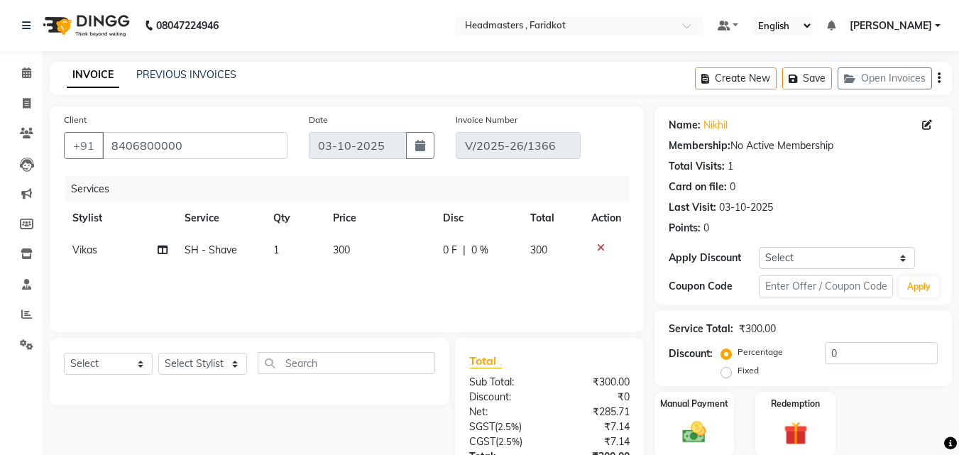
click at [455, 254] on span "0 F" at bounding box center [450, 250] width 14 height 15
select select "71450"
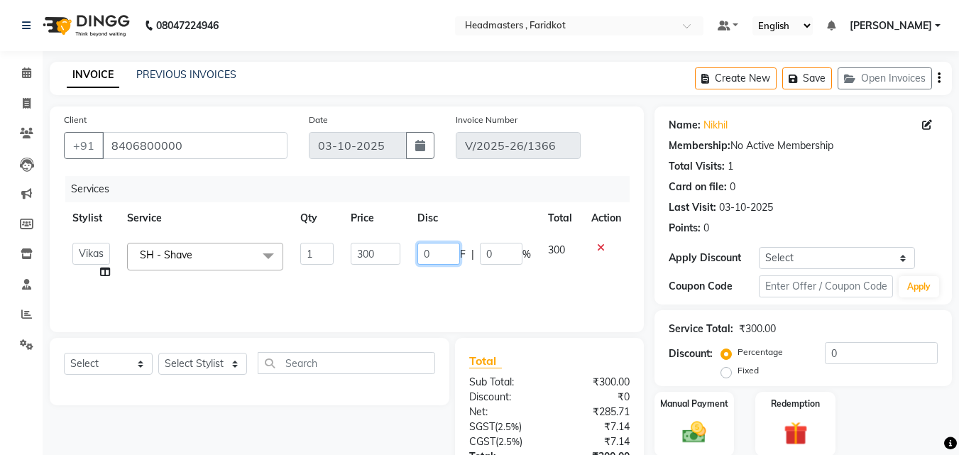
click at [455, 254] on input "0" at bounding box center [438, 254] width 43 height 22
type input "0100"
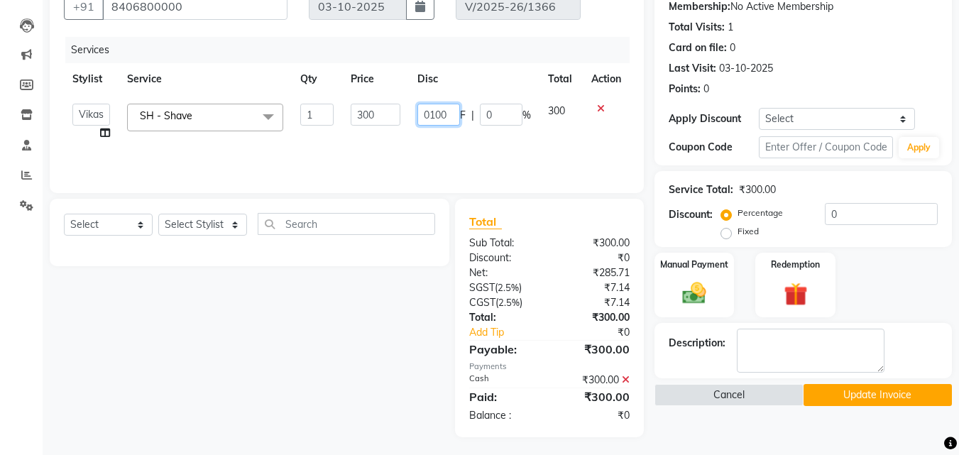
scroll to position [143, 0]
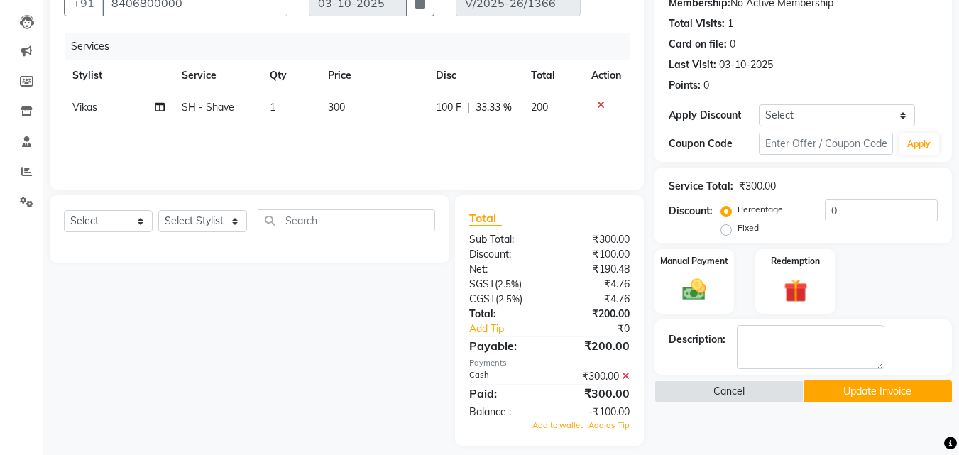
click at [699, 430] on div "Name: Nikhil Membership: No Active Membership Total Visits: 1 Card on file: 0 L…" at bounding box center [808, 205] width 308 height 482
click at [626, 376] on icon at bounding box center [626, 376] width 8 height 10
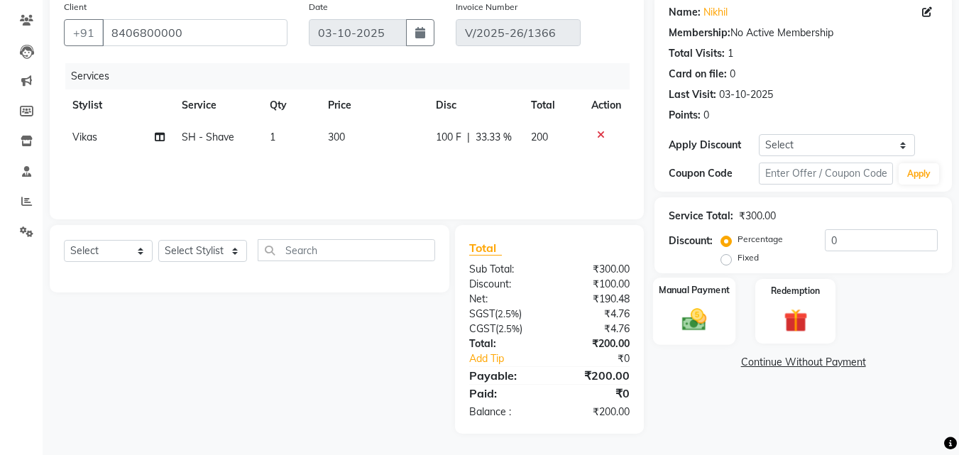
click at [681, 317] on img at bounding box center [694, 319] width 40 height 28
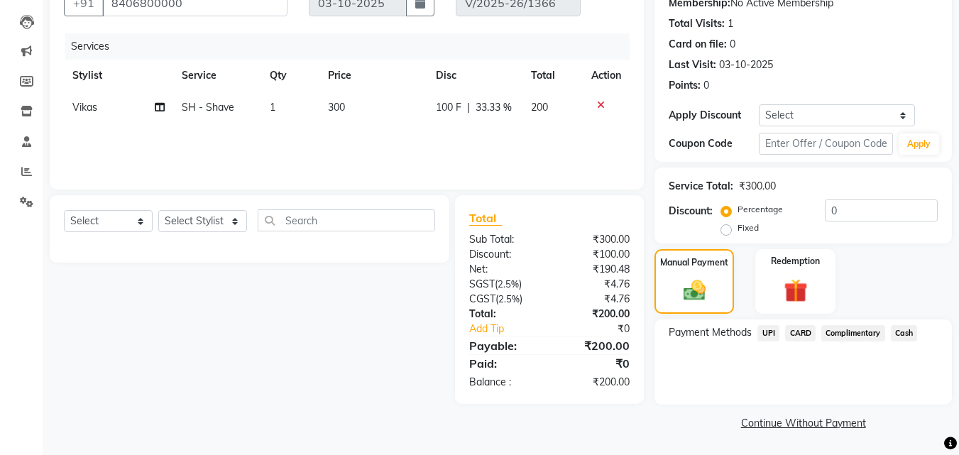
click at [904, 338] on span "Cash" at bounding box center [904, 333] width 27 height 16
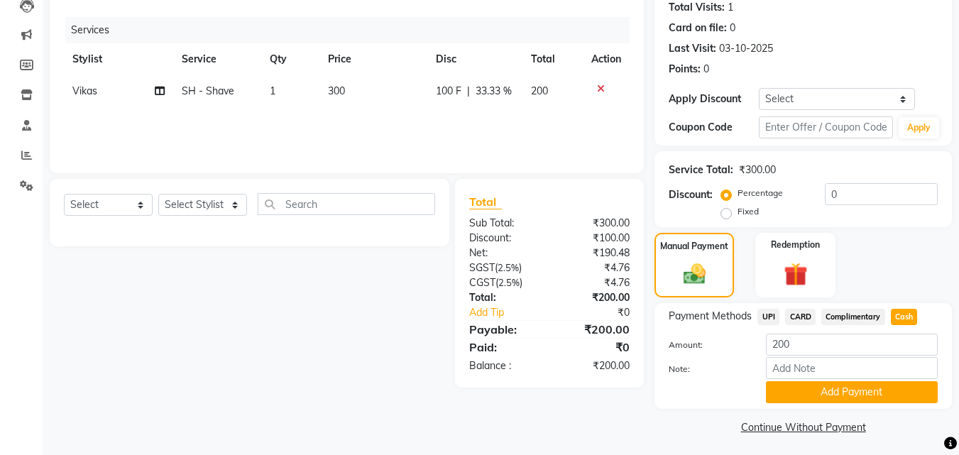
scroll to position [163, 0]
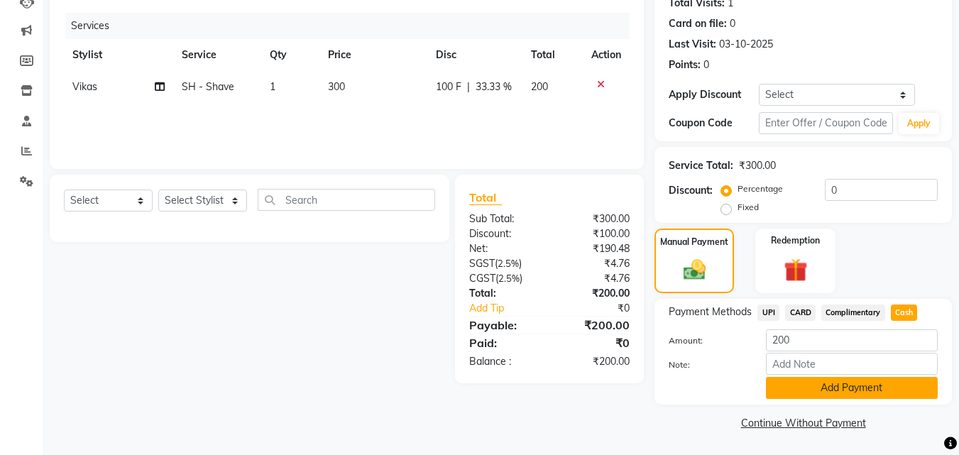
click at [820, 388] on button "Add Payment" at bounding box center [852, 388] width 172 height 22
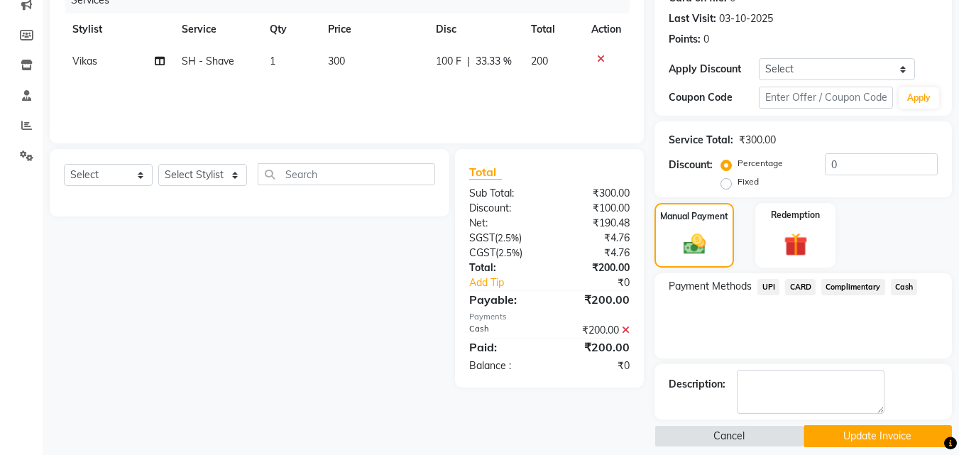
scroll to position [202, 0]
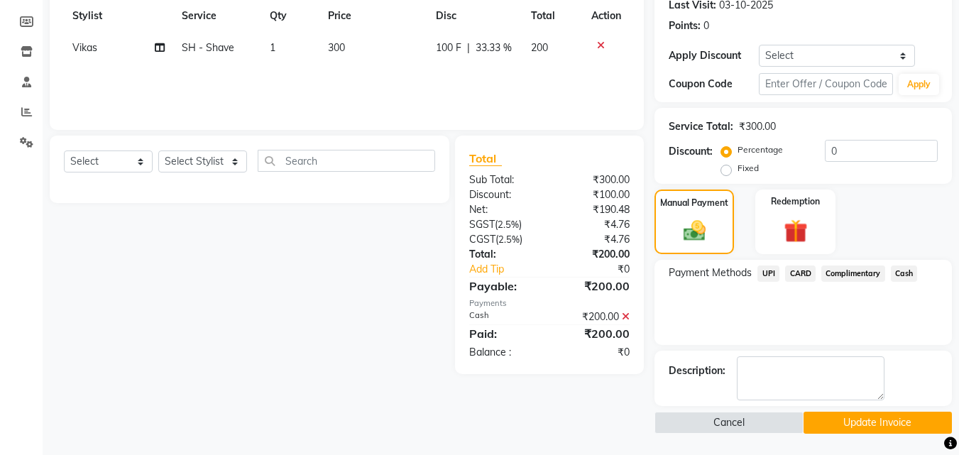
click at [826, 429] on button "Update Invoice" at bounding box center [877, 423] width 148 height 22
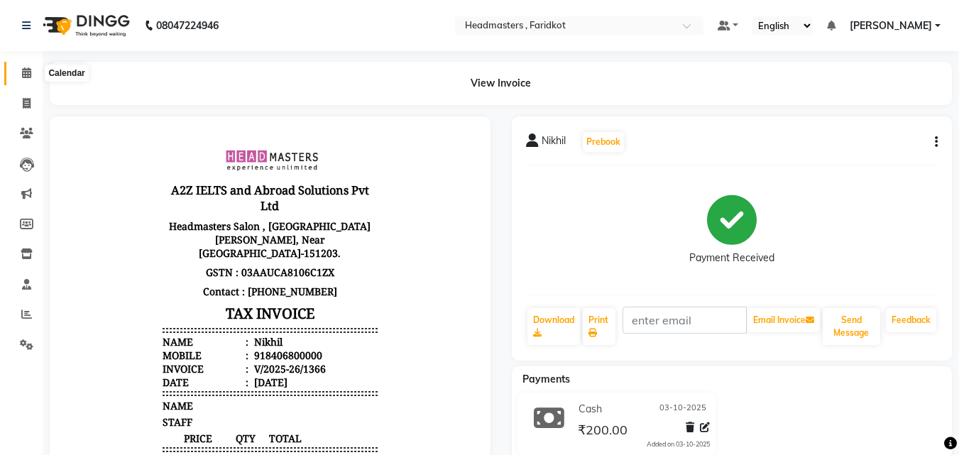
click at [28, 81] on span at bounding box center [26, 73] width 25 height 16
